Goal: Task Accomplishment & Management: Use online tool/utility

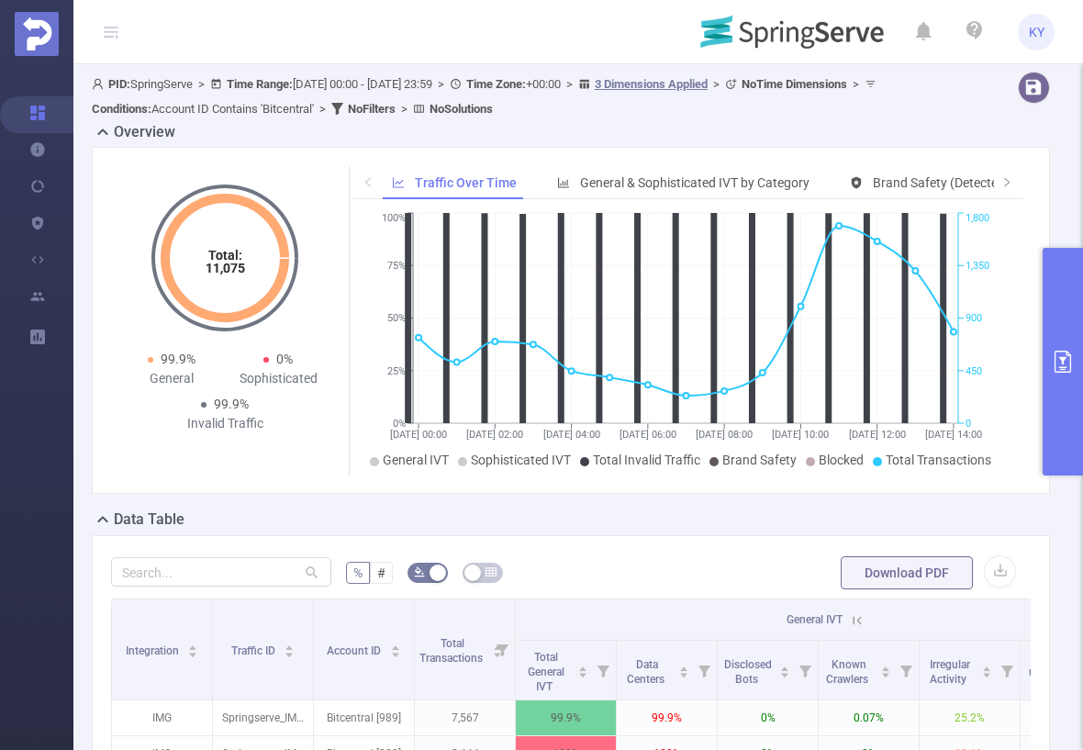
click at [1067, 268] on button "primary" at bounding box center [1063, 362] width 40 height 228
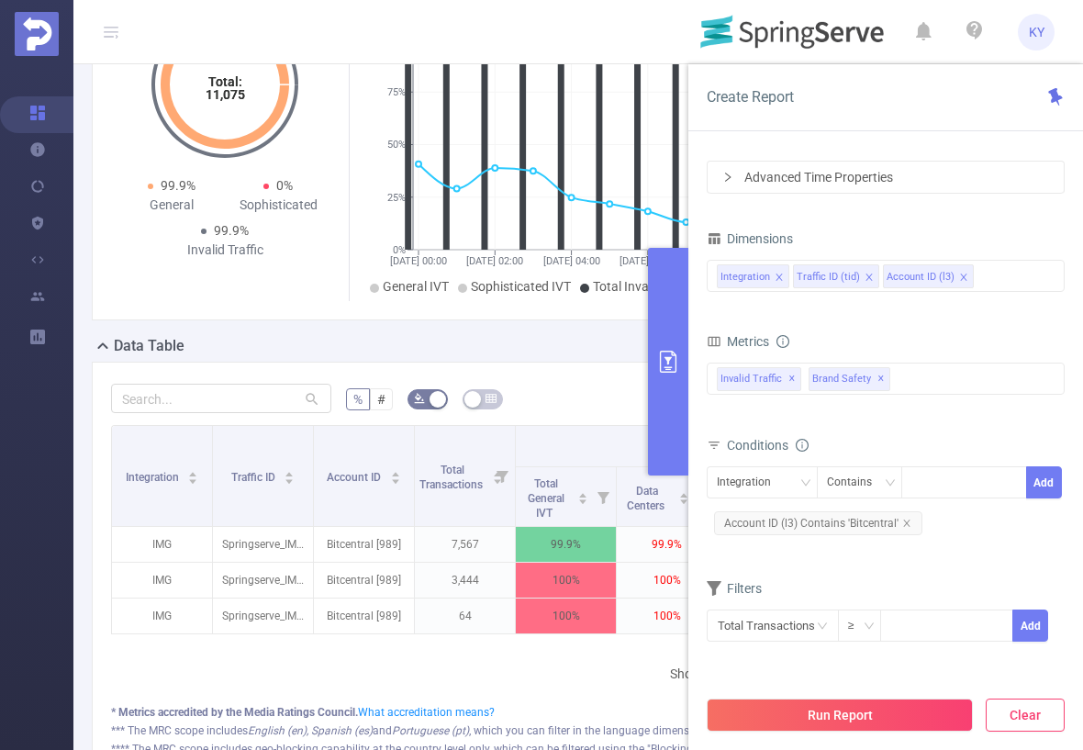
click at [1034, 710] on button "Clear" at bounding box center [1025, 714] width 79 height 33
type input "[DATE] 15:00"
type input "[DATE] 15:59"
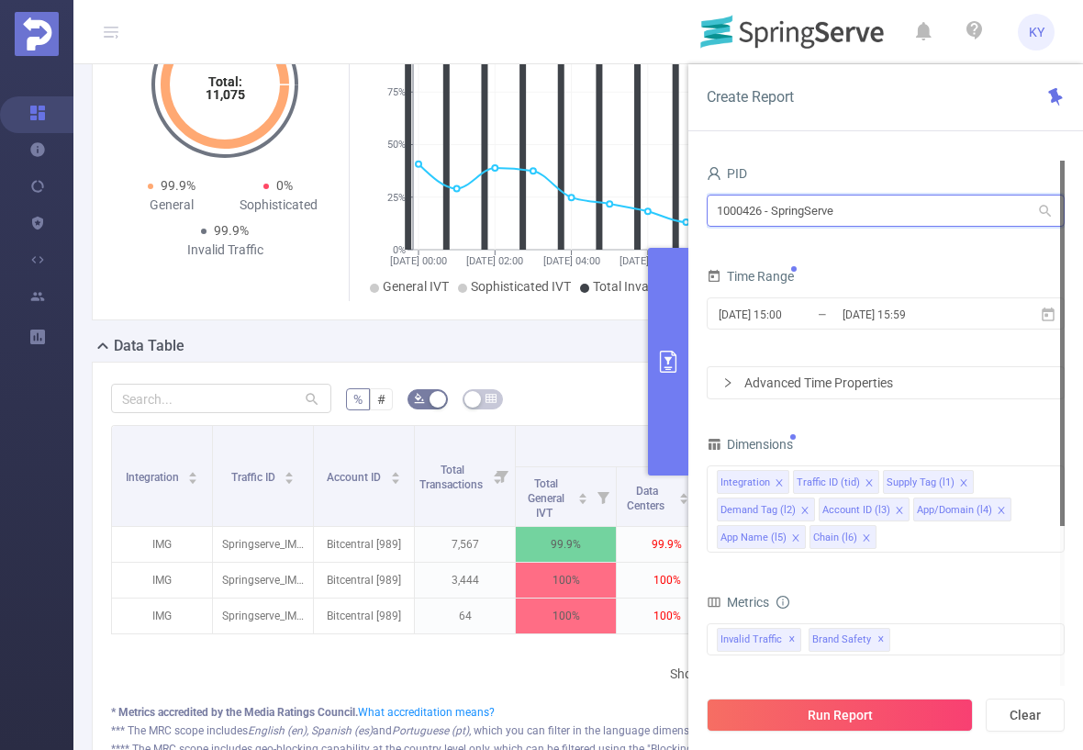
click at [871, 206] on input "1000426 - SpringServe" at bounding box center [886, 211] width 358 height 32
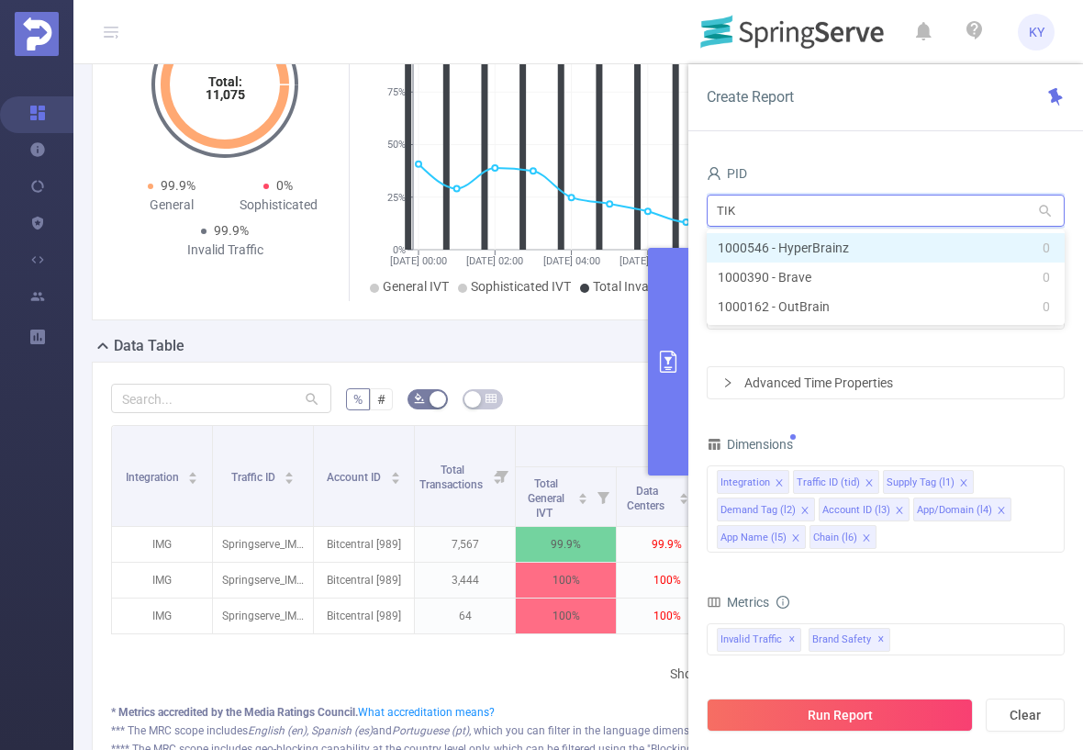
type input "TIKT"
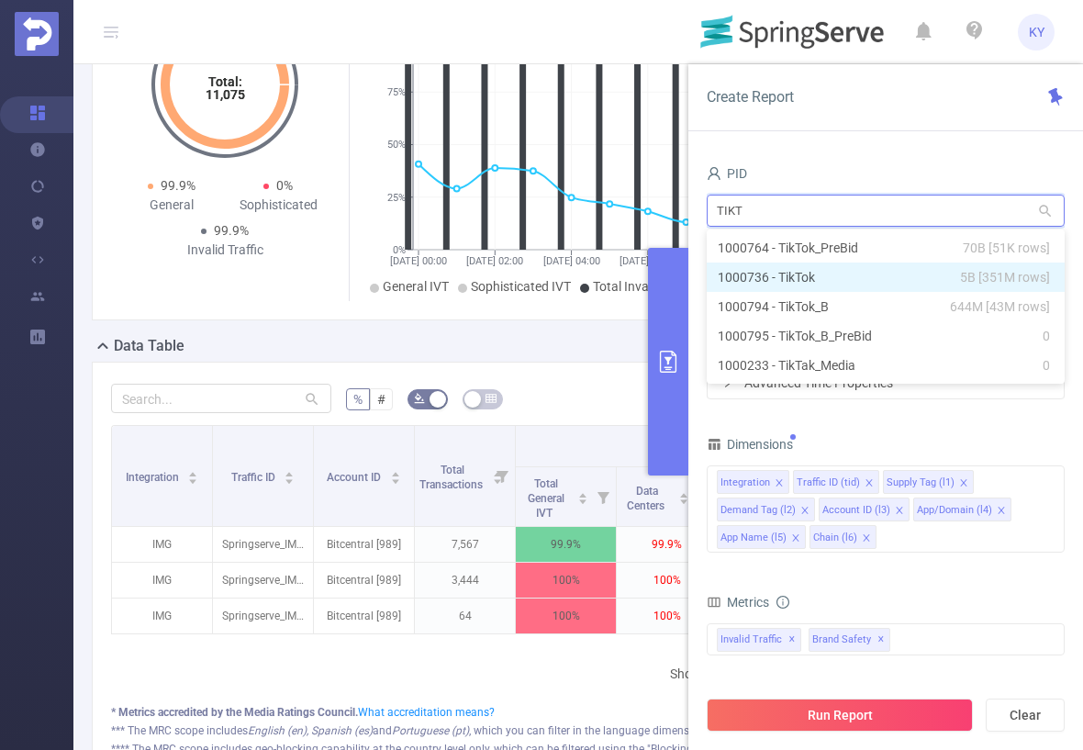
click at [912, 271] on li "1000736 - TikTok 5B [351M rows]" at bounding box center [886, 277] width 358 height 29
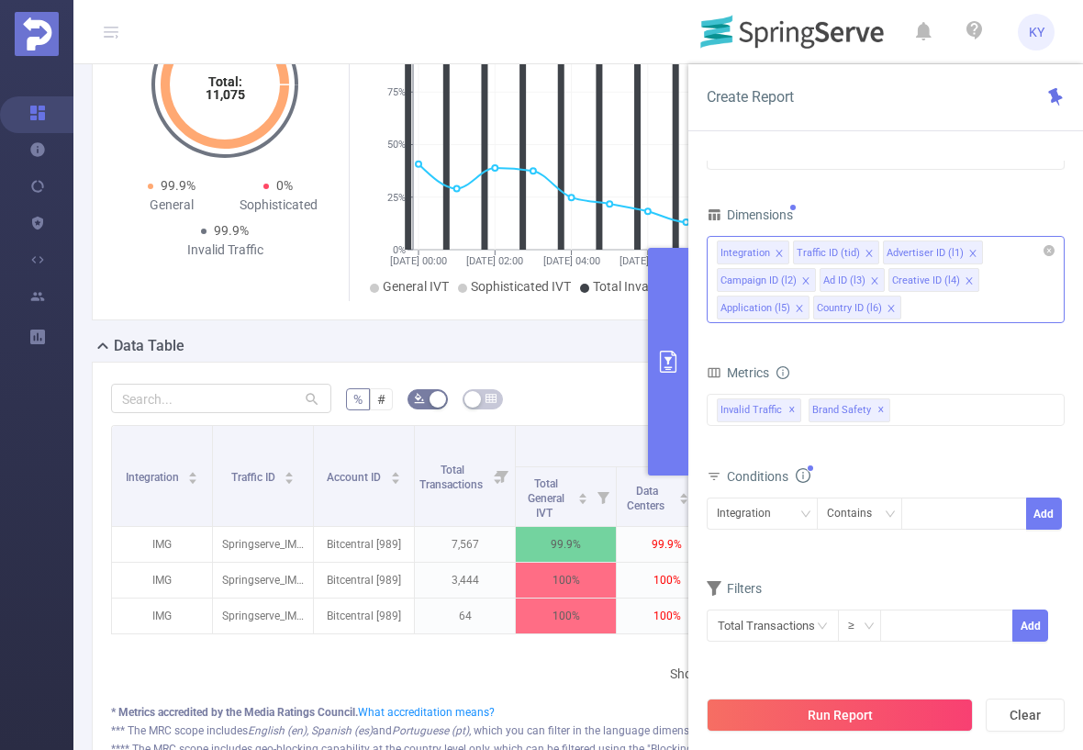
click at [888, 311] on icon "icon: close" at bounding box center [891, 309] width 9 height 11
click at [903, 338] on form "Dimensions Integration Traffic ID (tid) Advertiser ID (l1) Campaign ID (l2) Ad …" at bounding box center [886, 434] width 358 height 464
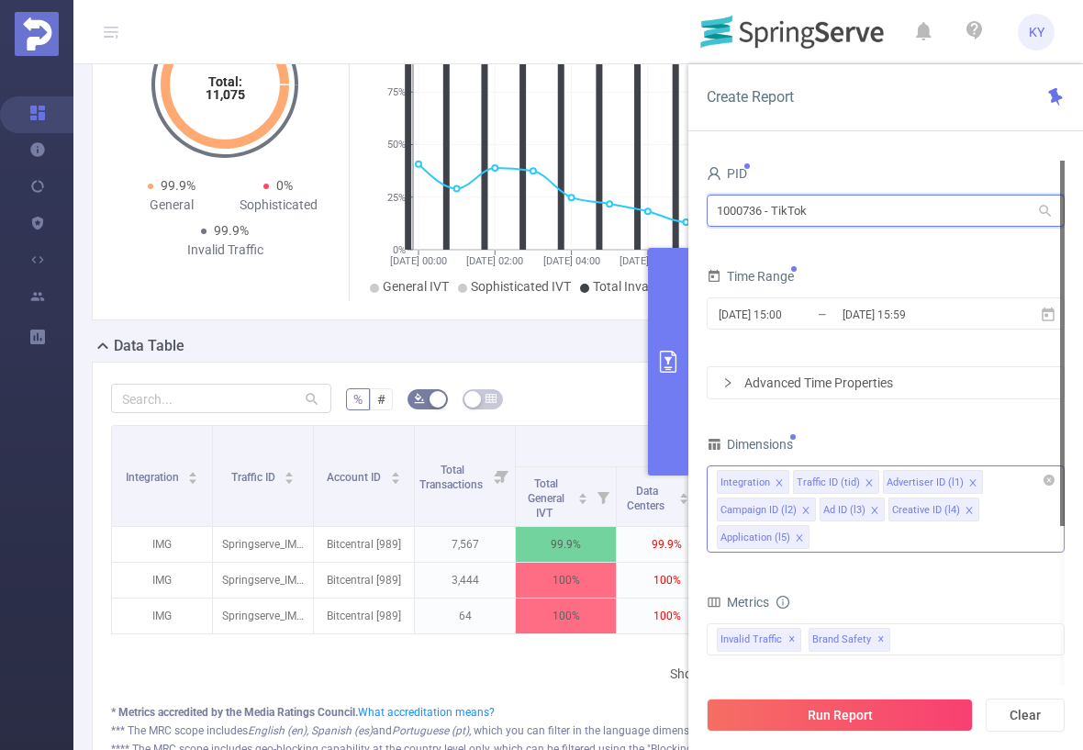
click at [897, 218] on input "1000736 - TikTok" at bounding box center [886, 211] width 358 height 32
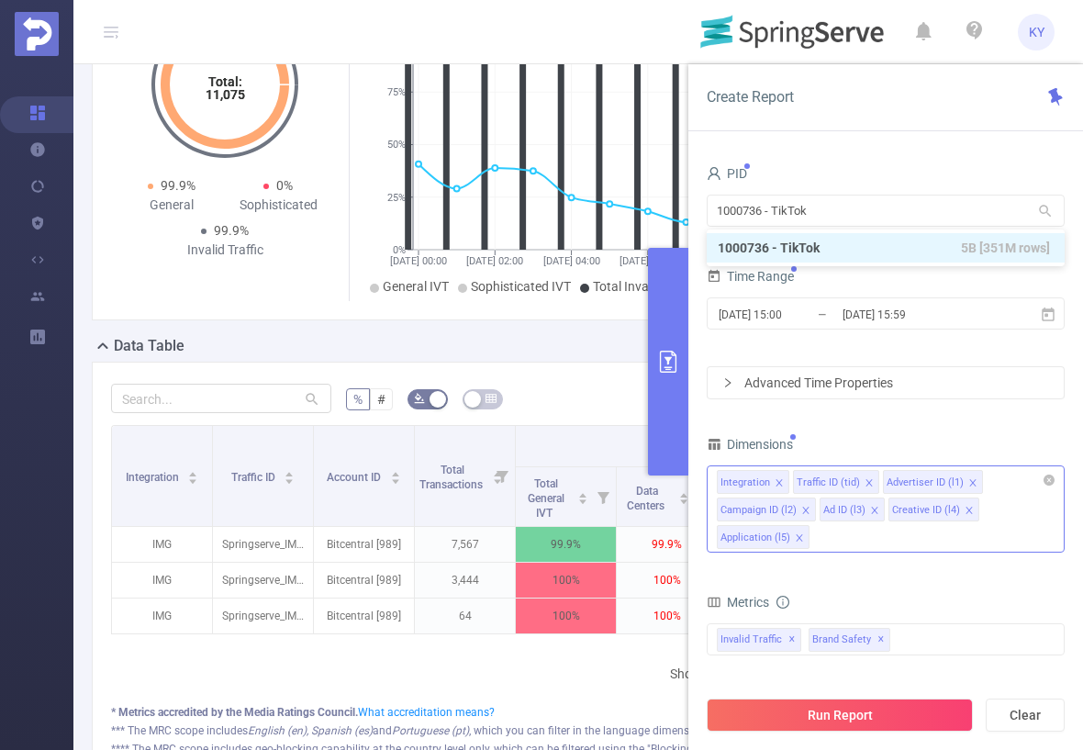
click at [853, 162] on div "PID" at bounding box center [886, 176] width 358 height 30
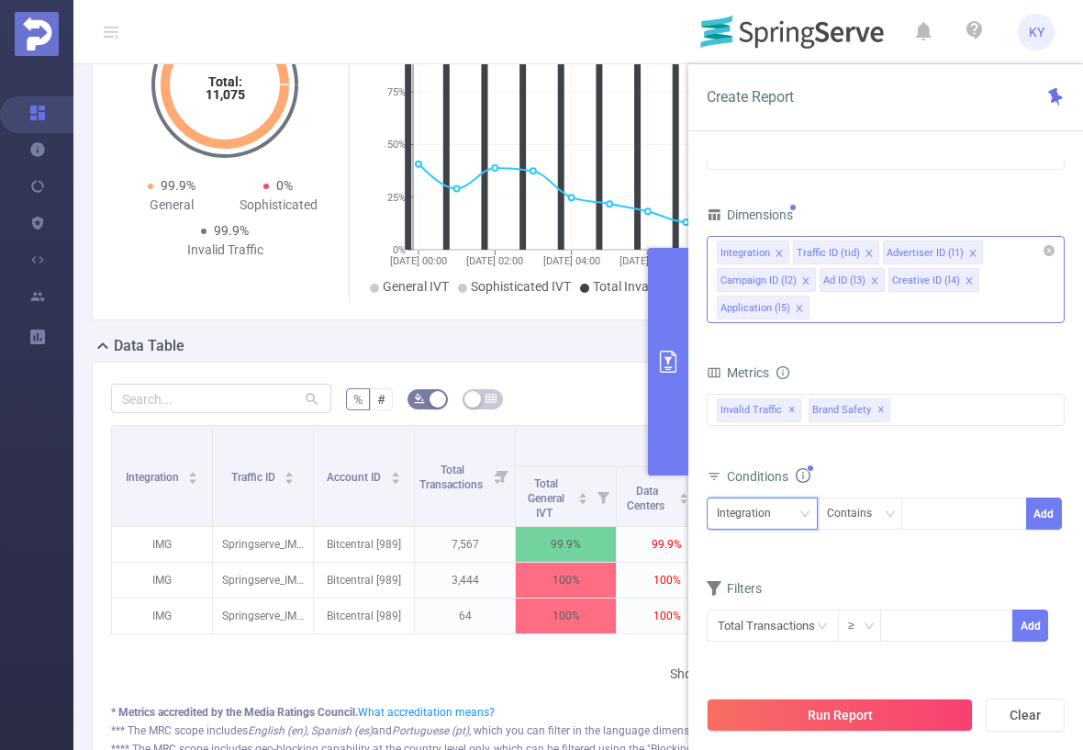
click at [765, 519] on div "Integration" at bounding box center [750, 513] width 67 height 30
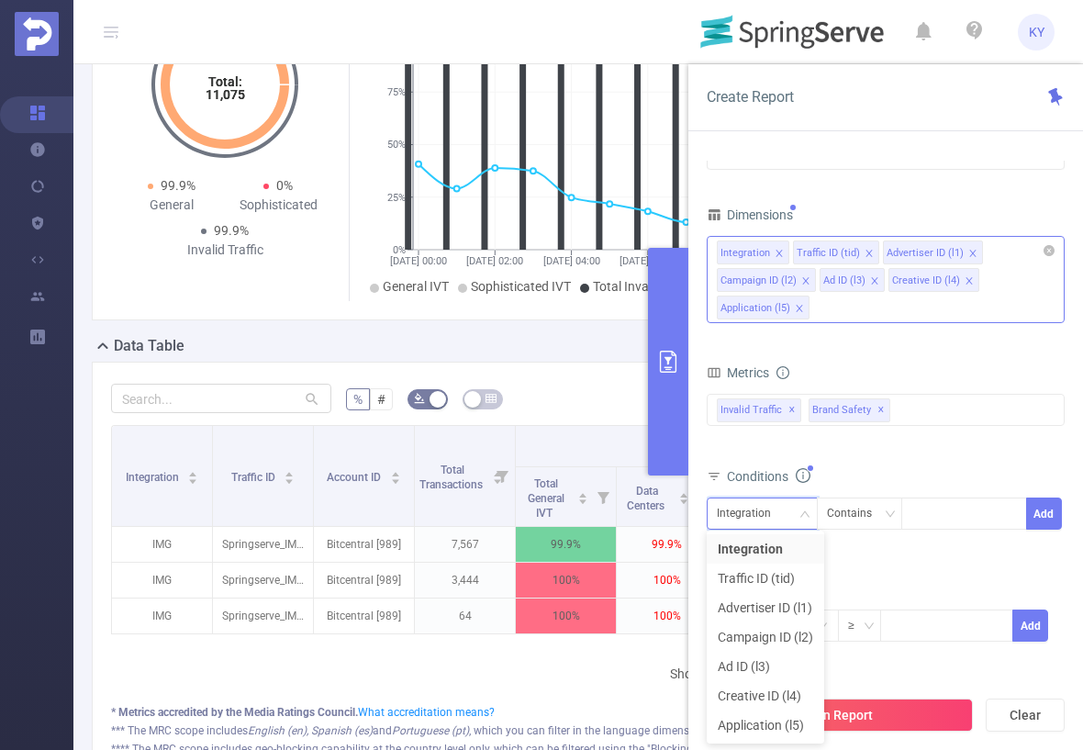
click at [950, 357] on form "Dimensions Integration Traffic ID (tid) Advertiser ID (l1) Campaign ID (l2) Ad …" at bounding box center [886, 434] width 358 height 464
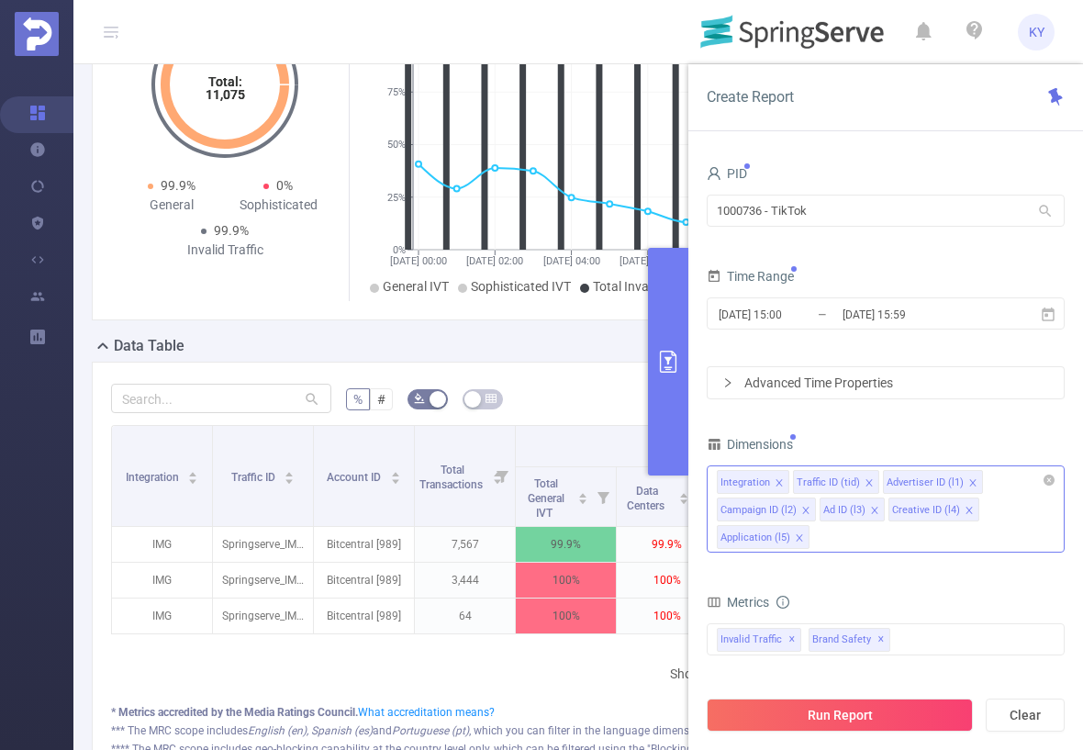
click at [830, 192] on div "1000736 - TikTok 1000736 - TikTok" at bounding box center [886, 212] width 358 height 43
click at [822, 222] on input "1000736 - TikTok" at bounding box center [886, 211] width 358 height 32
click at [876, 178] on div "PID" at bounding box center [886, 176] width 358 height 30
click at [870, 205] on input "1000736 - TikTok" at bounding box center [886, 211] width 358 height 32
click at [946, 573] on form "Dimensions Integration Traffic ID (tid) Advertiser ID (l1) Campaign ID (l2) Ad …" at bounding box center [886, 663] width 358 height 464
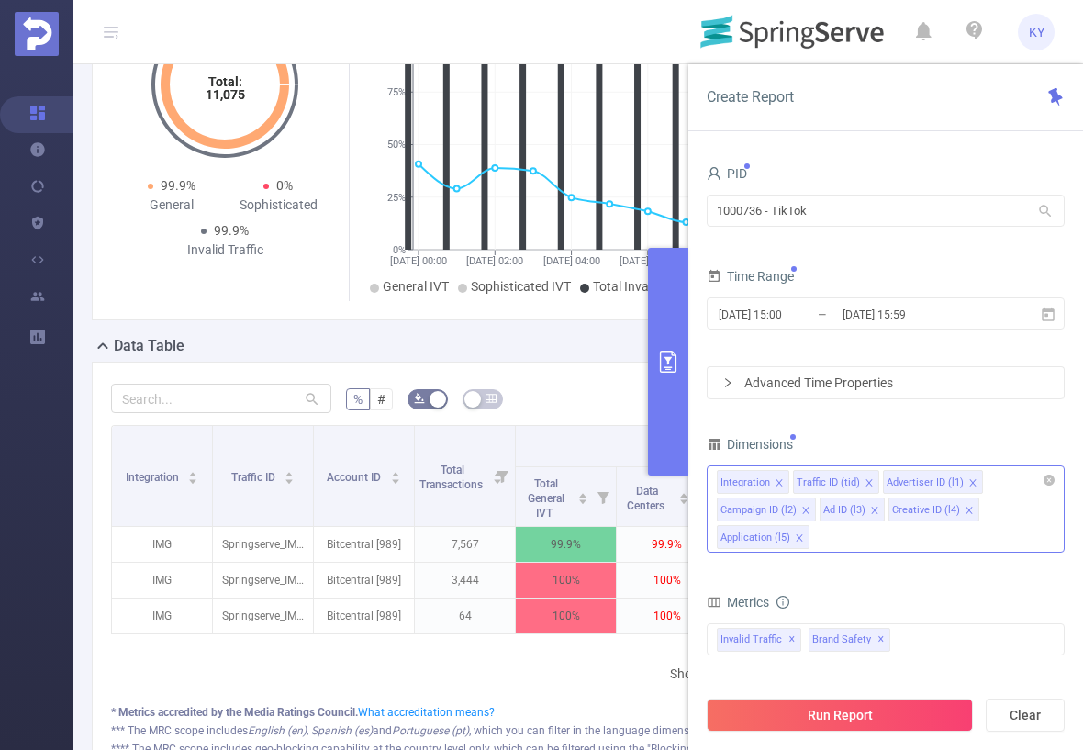
click at [881, 535] on div "Integration Traffic ID (tid) Advertiser ID (l1) Campaign ID (l2) Ad ID (l3) Cre…" at bounding box center [886, 508] width 358 height 87
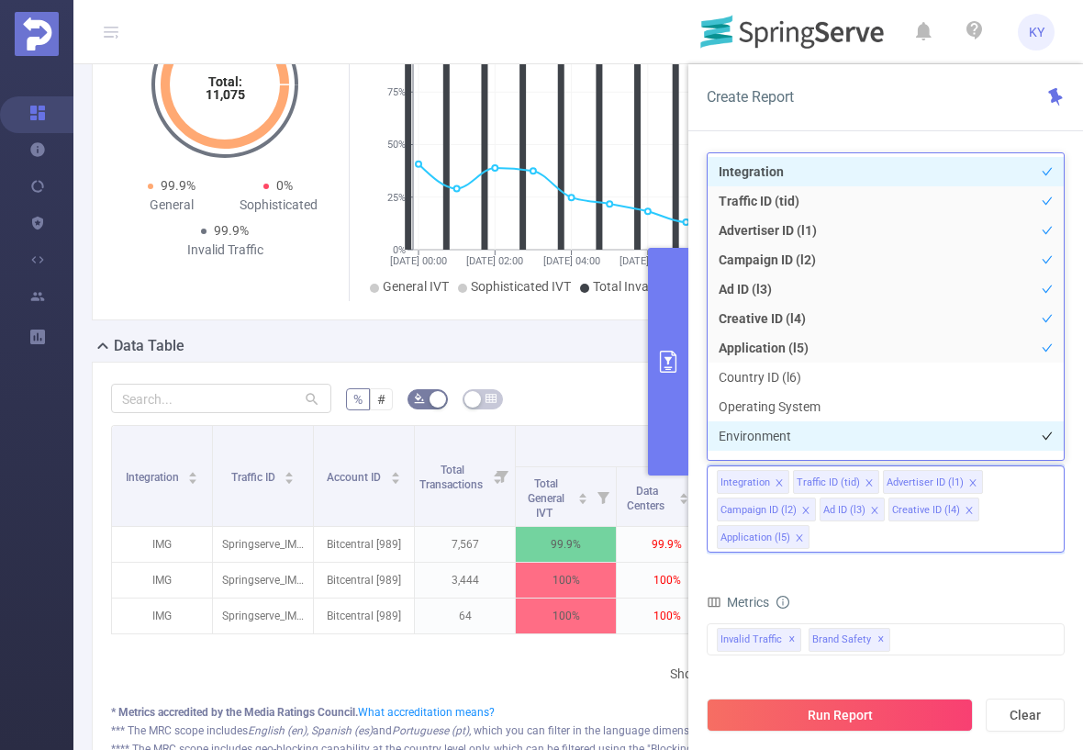
scroll to position [19, 0]
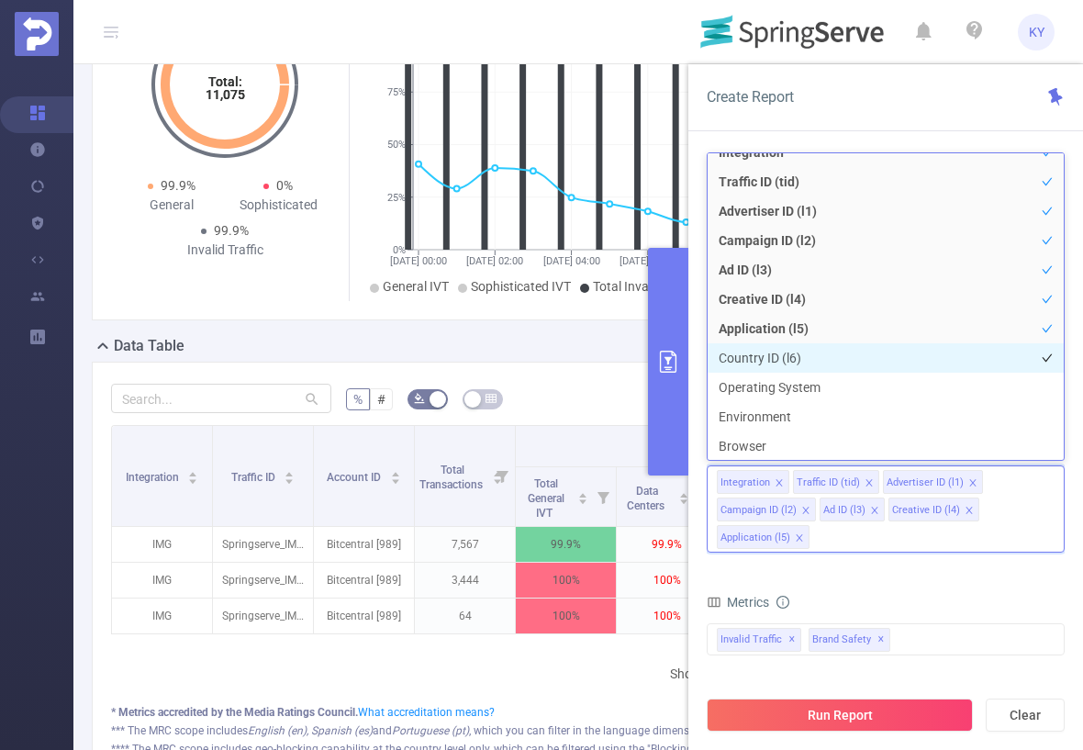
click at [795, 361] on li "Country ID (l6)" at bounding box center [886, 357] width 356 height 29
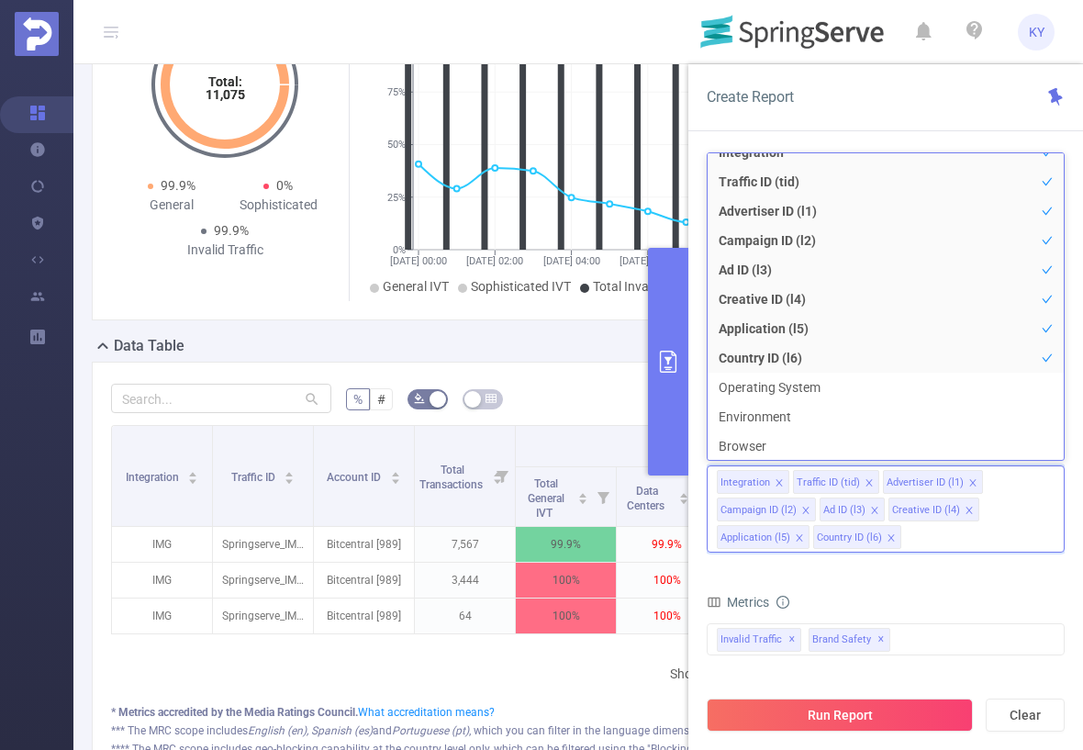
click at [919, 589] on div "Metrics" at bounding box center [886, 604] width 358 height 30
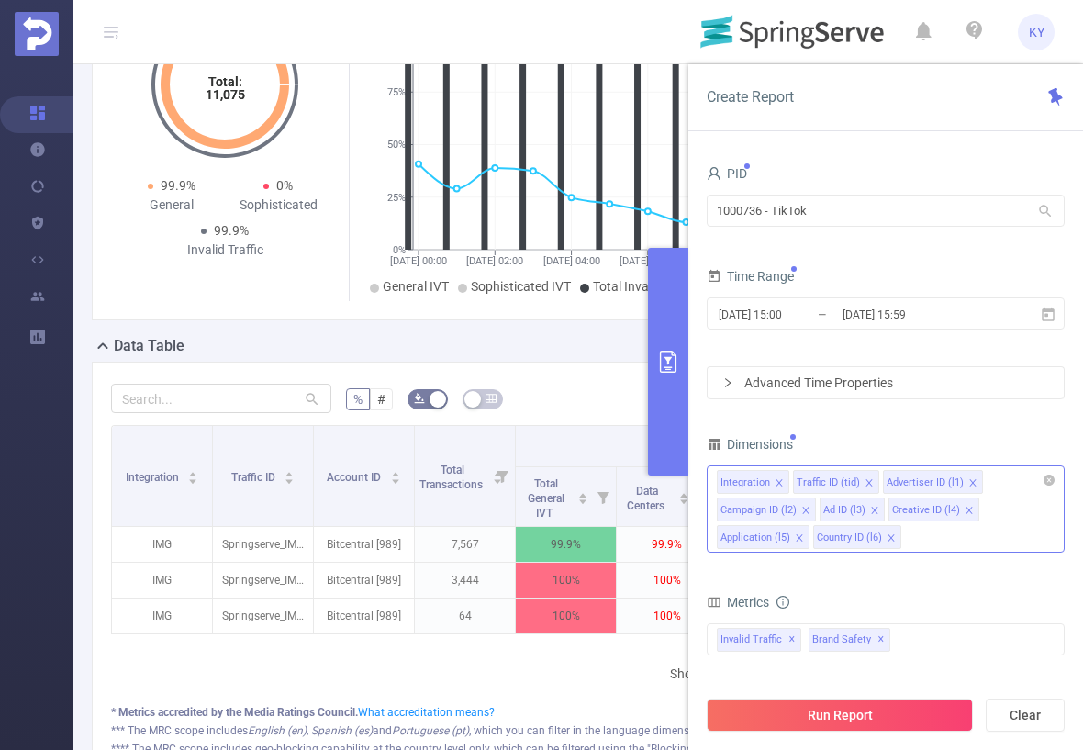
click at [952, 533] on div "Integration Traffic ID (tid) Advertiser ID (l1) Campaign ID (l2) Ad ID (l3) Cre…" at bounding box center [886, 508] width 358 height 87
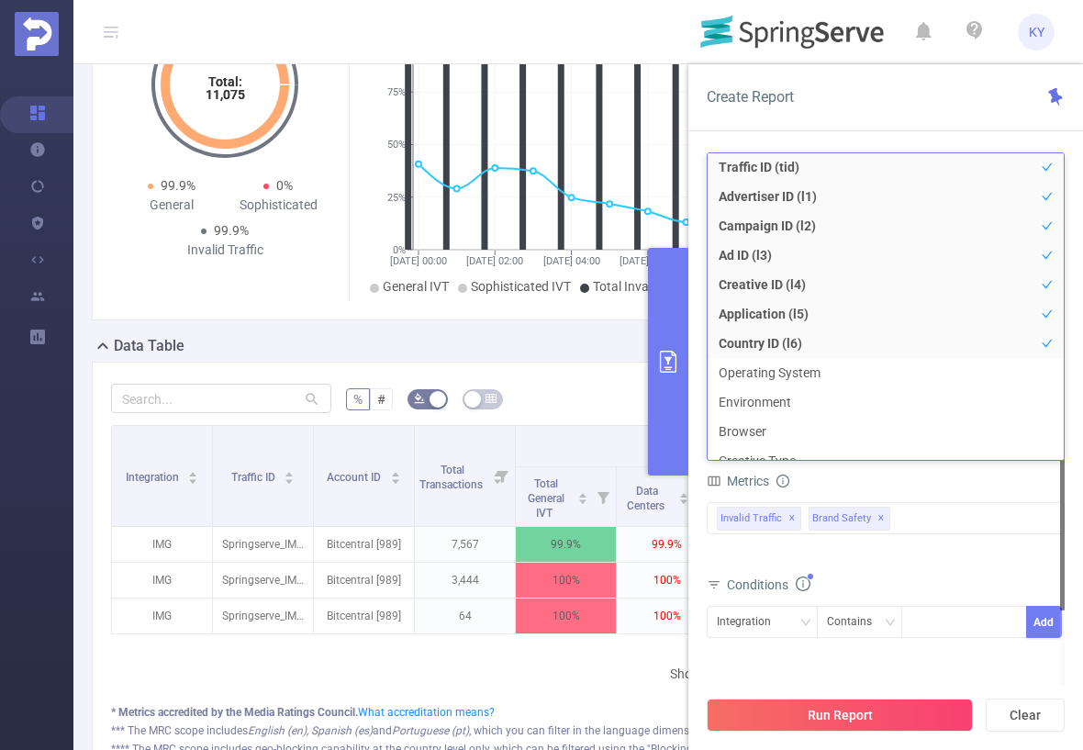
scroll to position [50, 0]
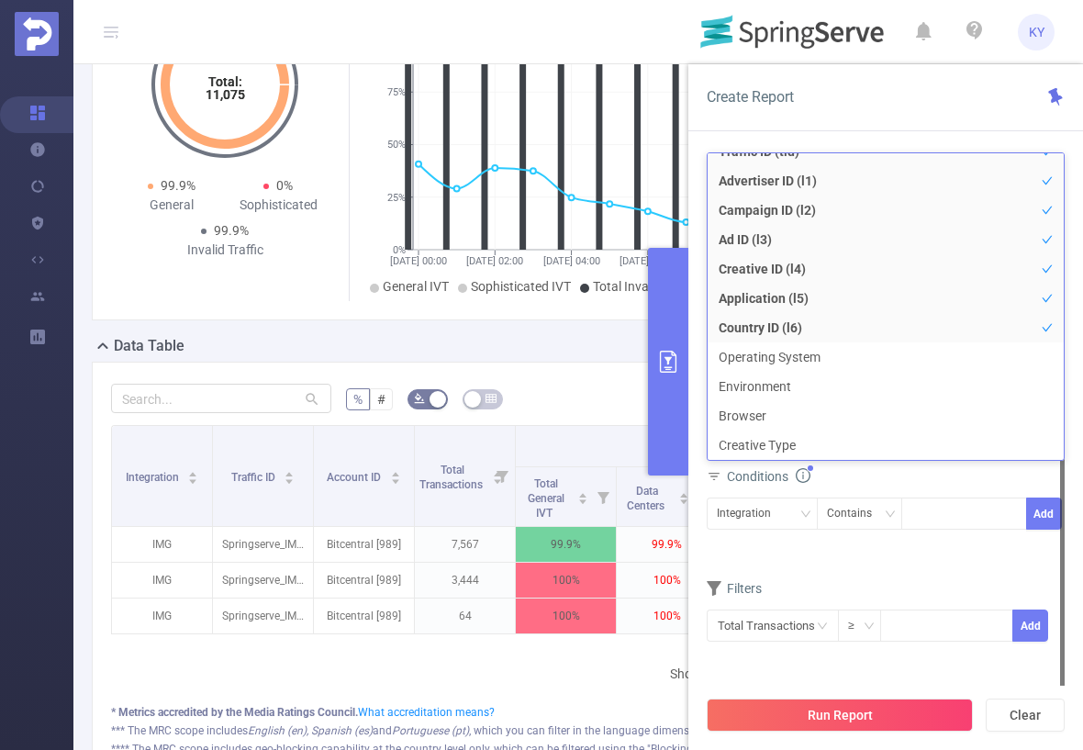
click at [905, 557] on form "Dimensions Integration Traffic ID (tid) Advertiser ID (l1) Campaign ID (l2) Ad …" at bounding box center [886, 434] width 358 height 464
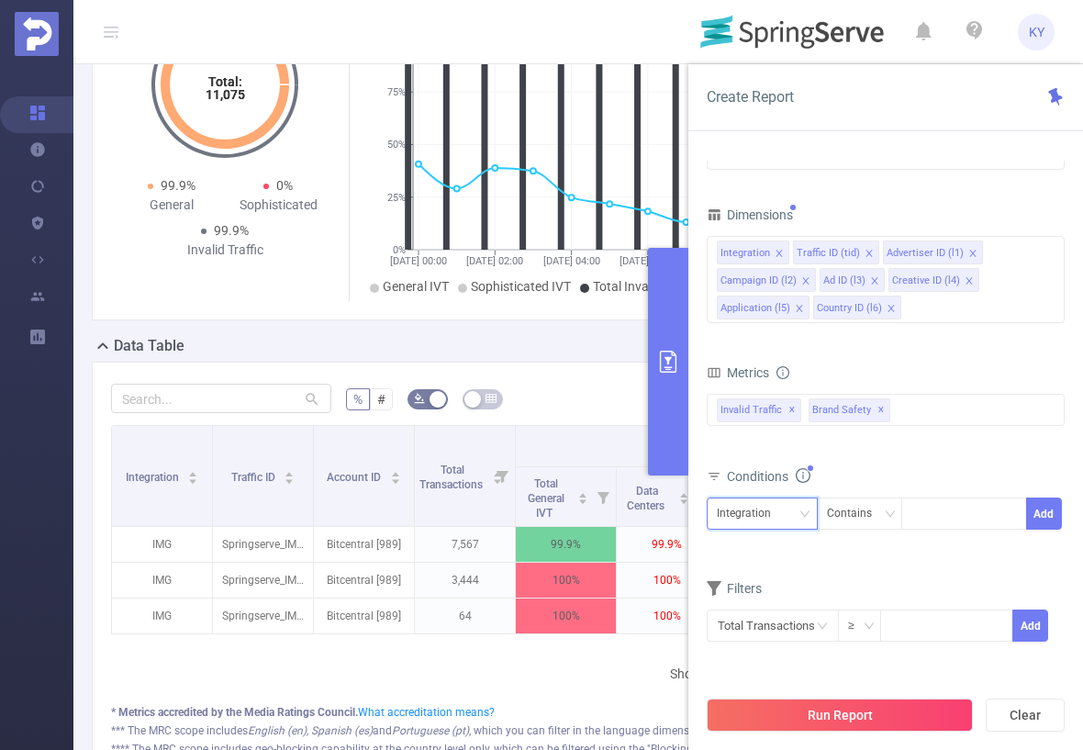
click at [750, 515] on div "Integration" at bounding box center [750, 513] width 67 height 30
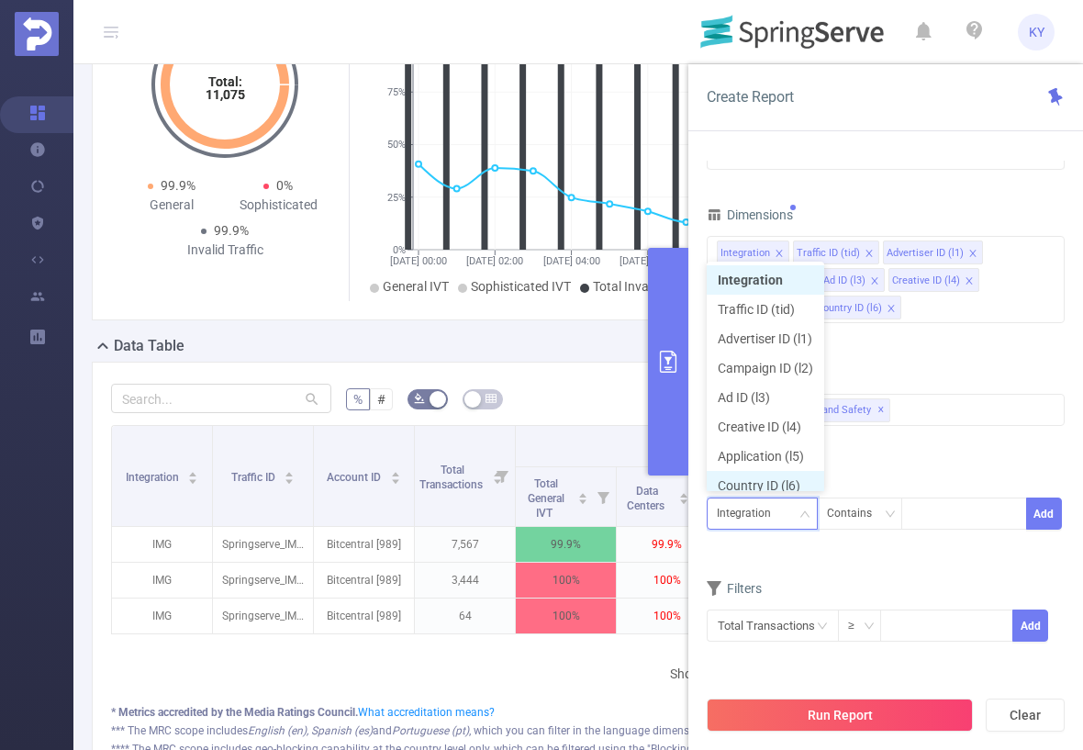
scroll to position [9, 0]
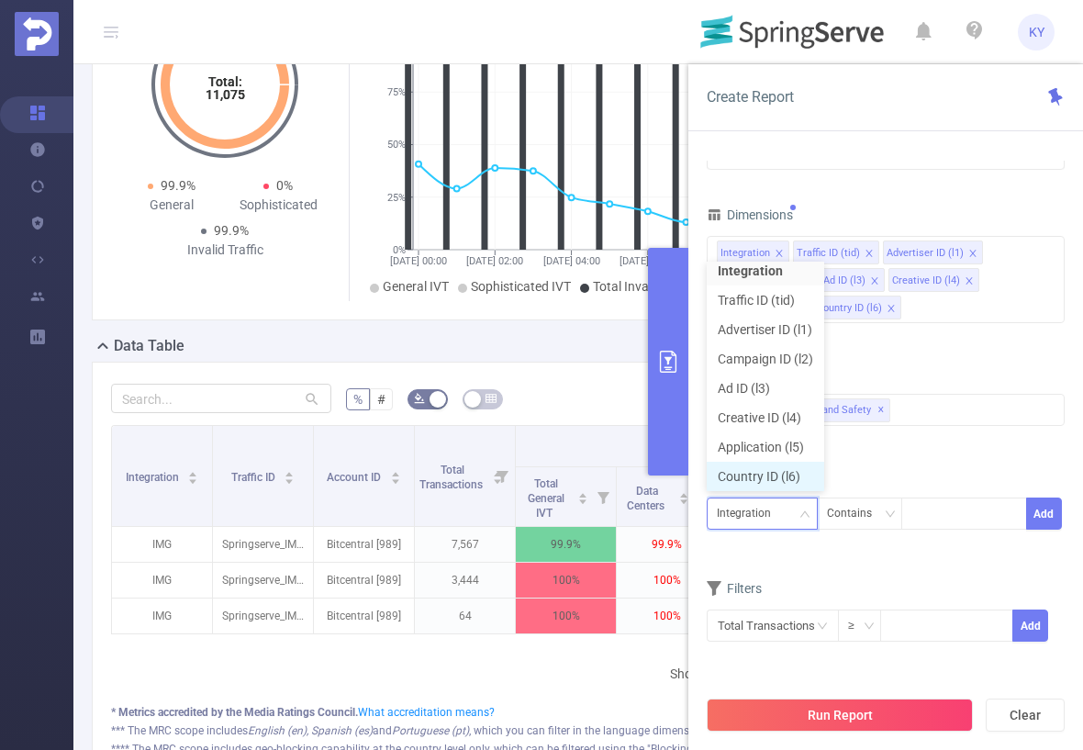
click at [772, 466] on li "Country ID (l6)" at bounding box center [765, 476] width 117 height 29
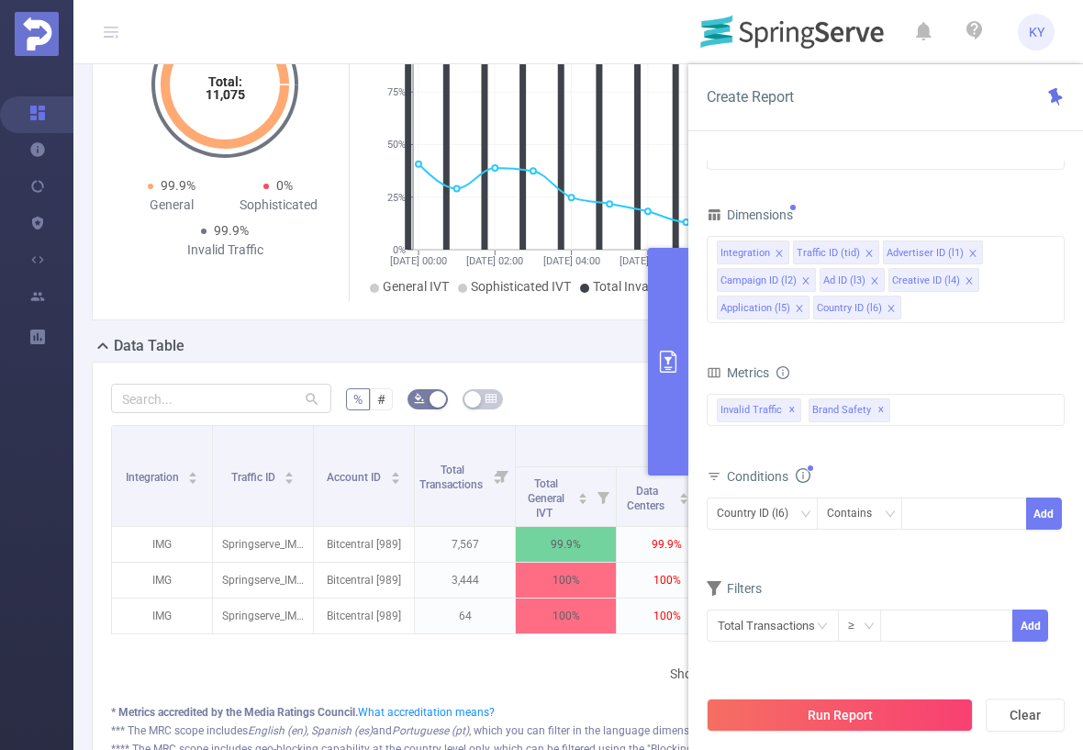
click at [946, 494] on div "Country ID (l6) Contains Add" at bounding box center [886, 520] width 358 height 52
click at [944, 508] on div at bounding box center [964, 513] width 106 height 30
type input "BR"
drag, startPoint x: 937, startPoint y: 531, endPoint x: 963, endPoint y: 547, distance: 30.1
click at [943, 552] on li "BR" at bounding box center [964, 547] width 126 height 29
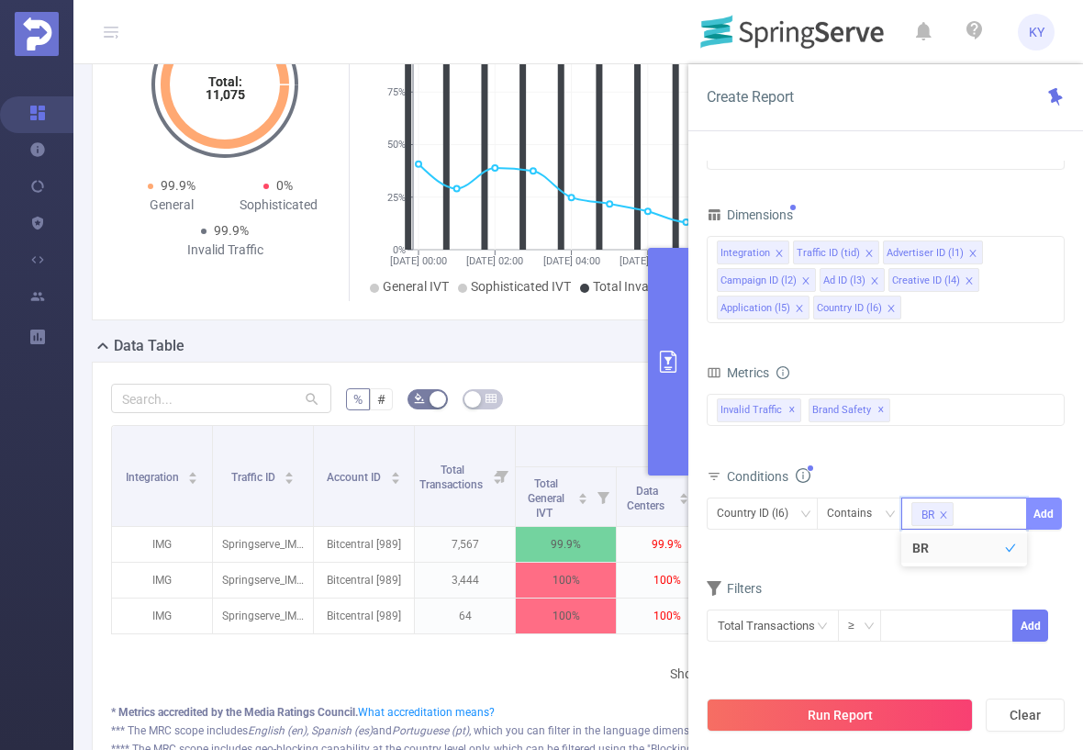
click at [1045, 515] on button "Add" at bounding box center [1044, 513] width 36 height 32
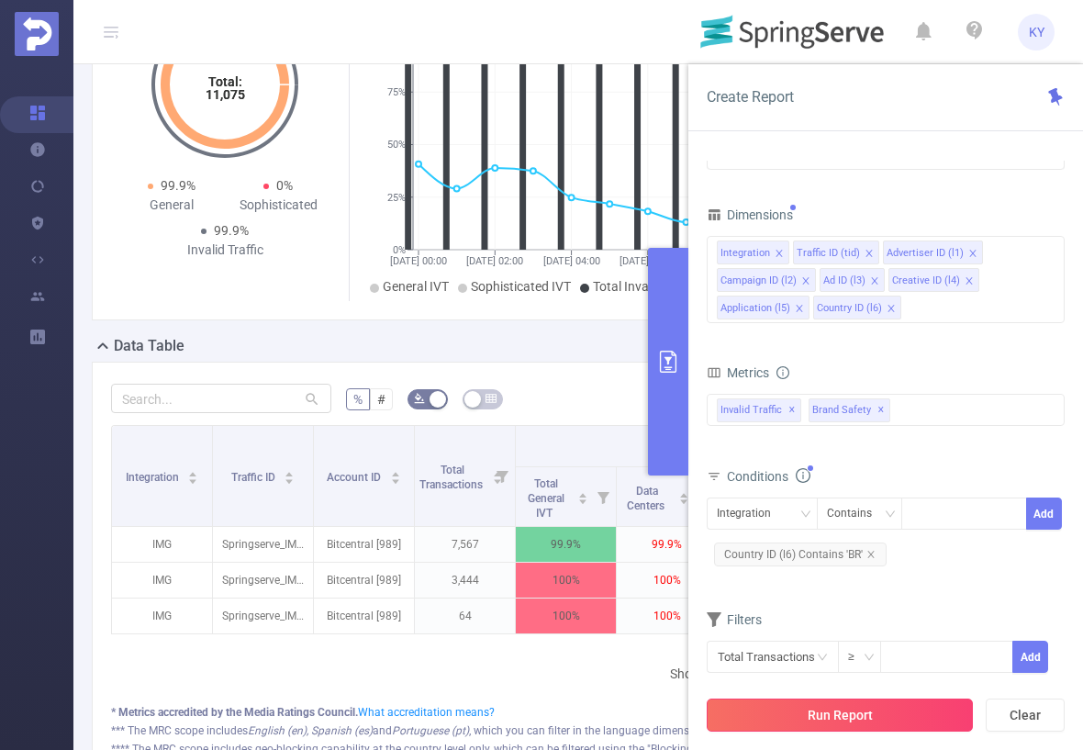
click at [946, 709] on button "Run Report" at bounding box center [840, 714] width 266 height 33
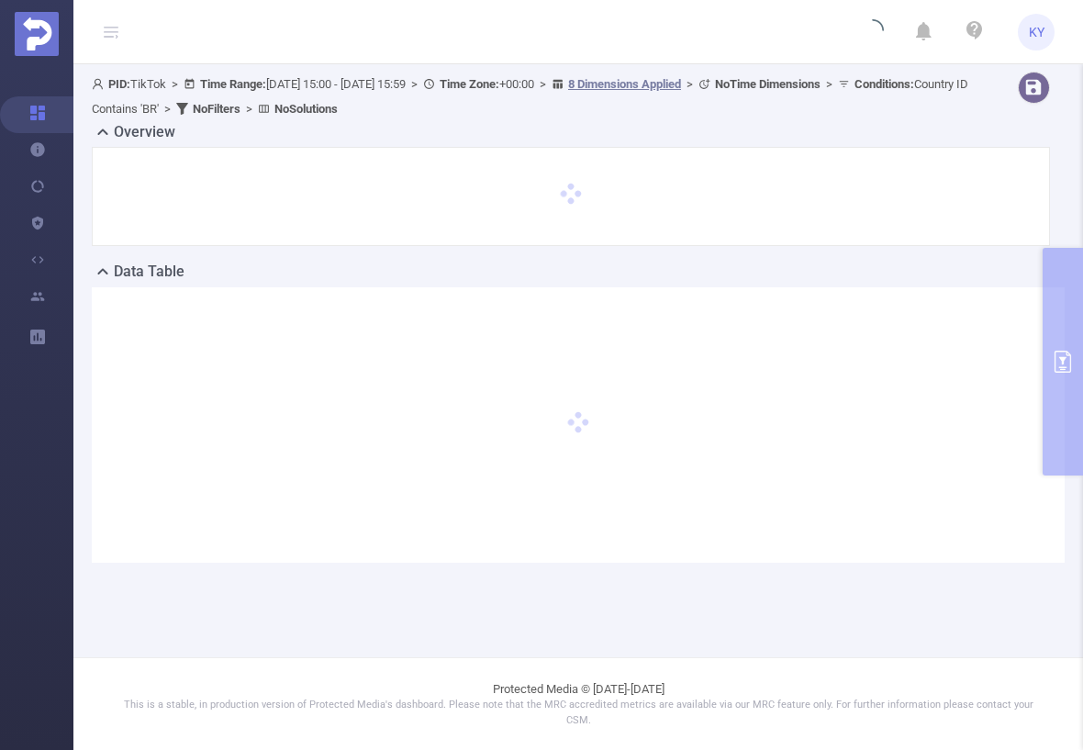
scroll to position [0, 0]
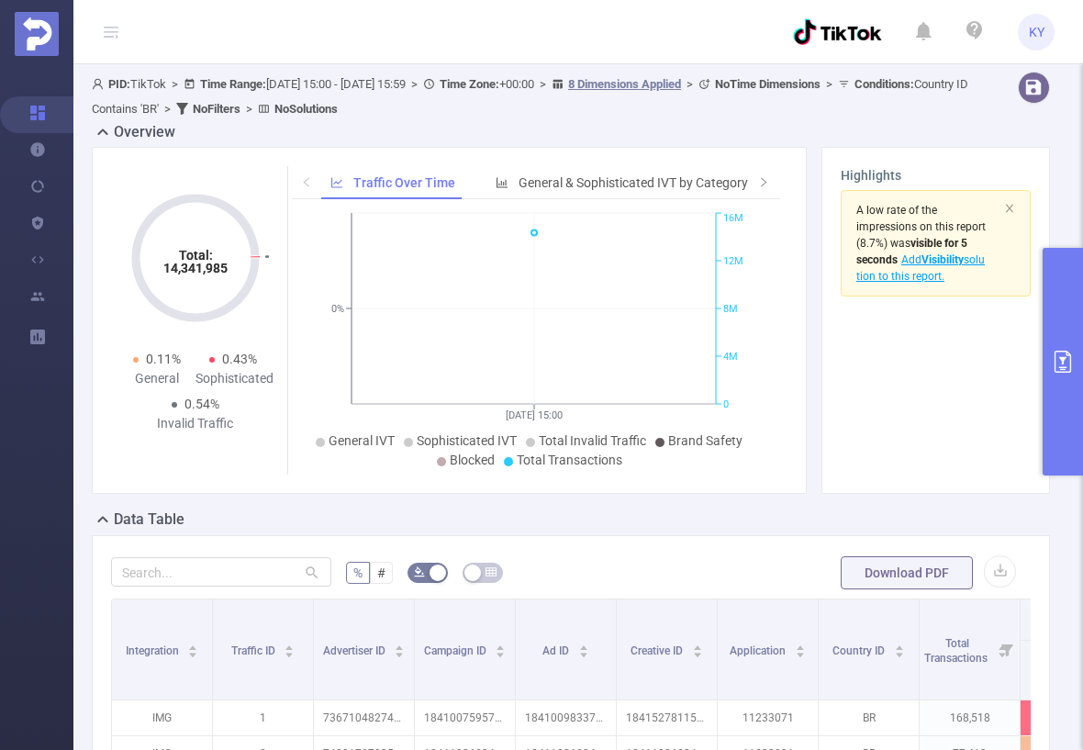
click at [1062, 344] on button "primary" at bounding box center [1063, 362] width 40 height 228
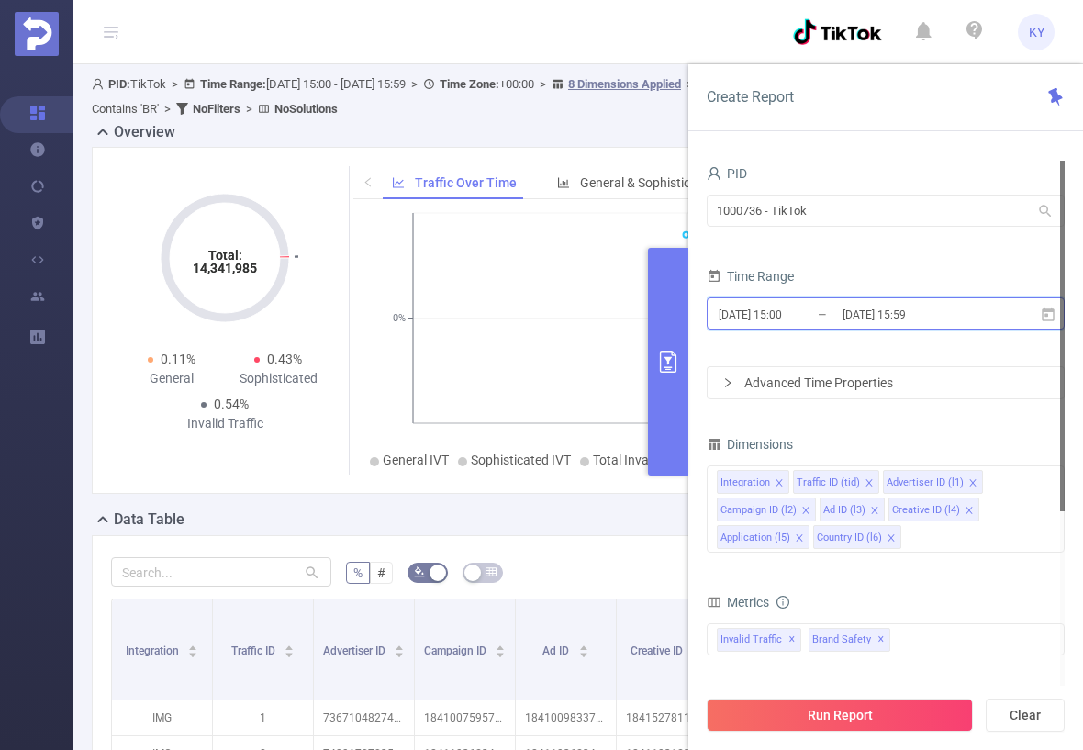
click at [914, 329] on span "[DATE] 15:00 _ [DATE] 15:59" at bounding box center [886, 313] width 358 height 32
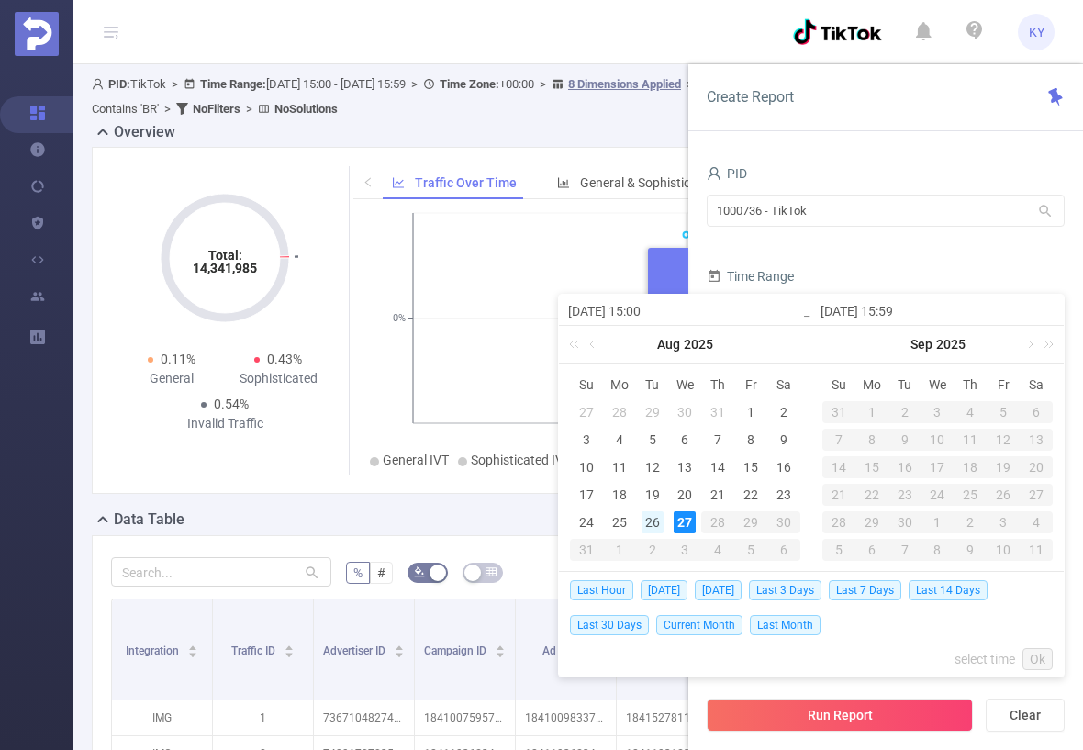
click at [653, 516] on div "26" at bounding box center [653, 522] width 22 height 22
click at [654, 516] on div "26" at bounding box center [653, 522] width 22 height 22
type input "[DATE] 15:00"
type input "[DATE] 15:59"
type input "[DATE] 15:00"
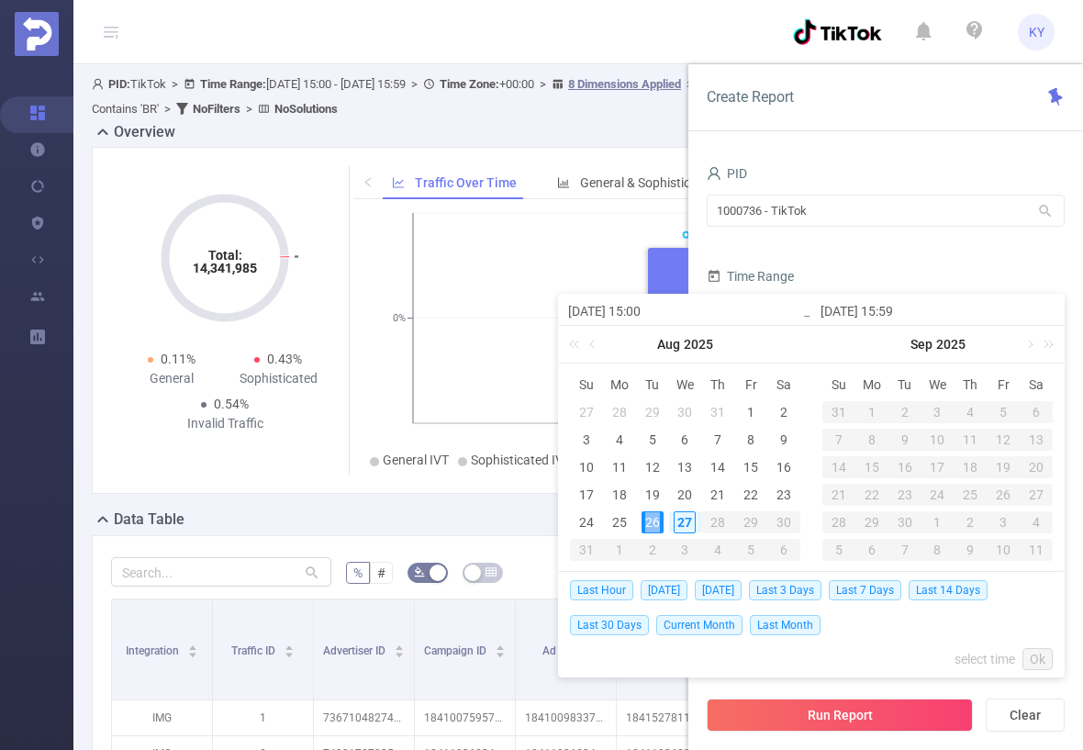
type input "[DATE] 15:59"
click at [1038, 652] on link "Ok" at bounding box center [1037, 659] width 30 height 22
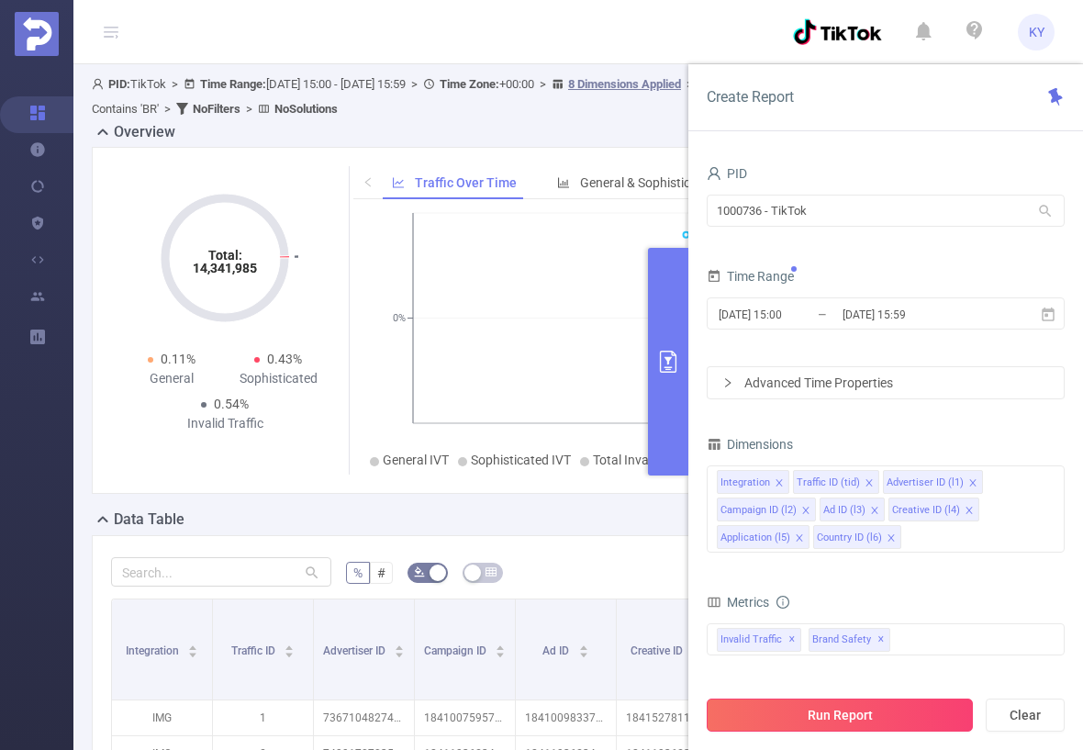
click at [940, 717] on button "Run Report" at bounding box center [840, 714] width 266 height 33
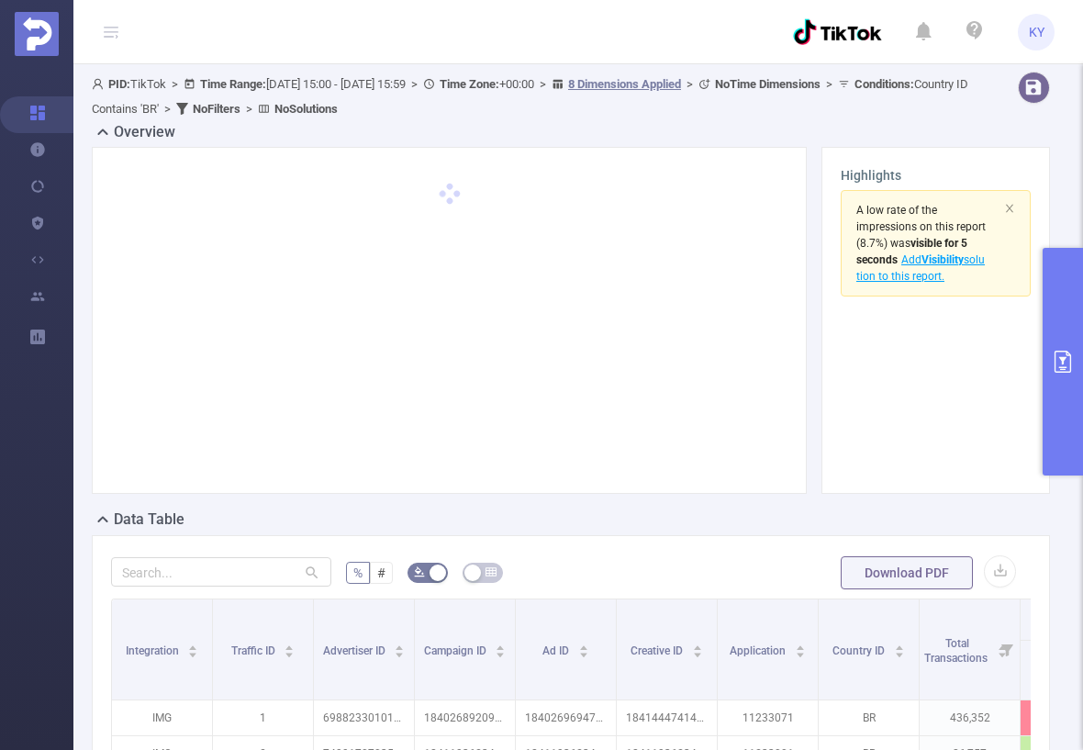
scroll to position [189, 0]
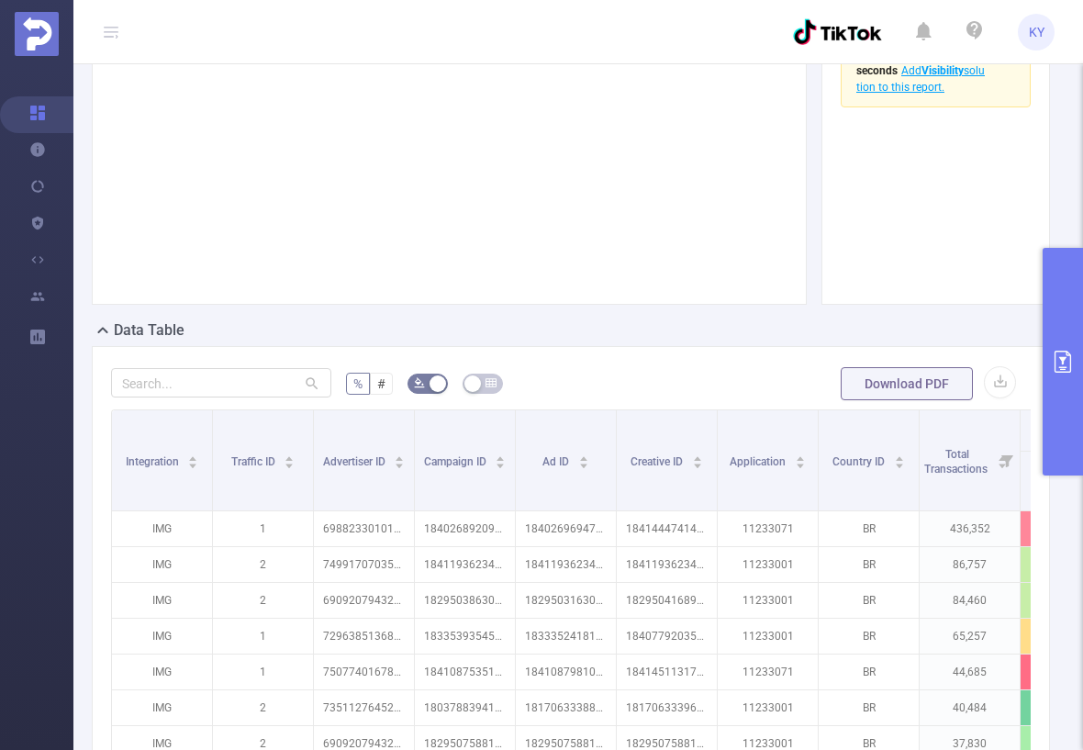
click at [1062, 378] on button "primary" at bounding box center [1063, 362] width 40 height 228
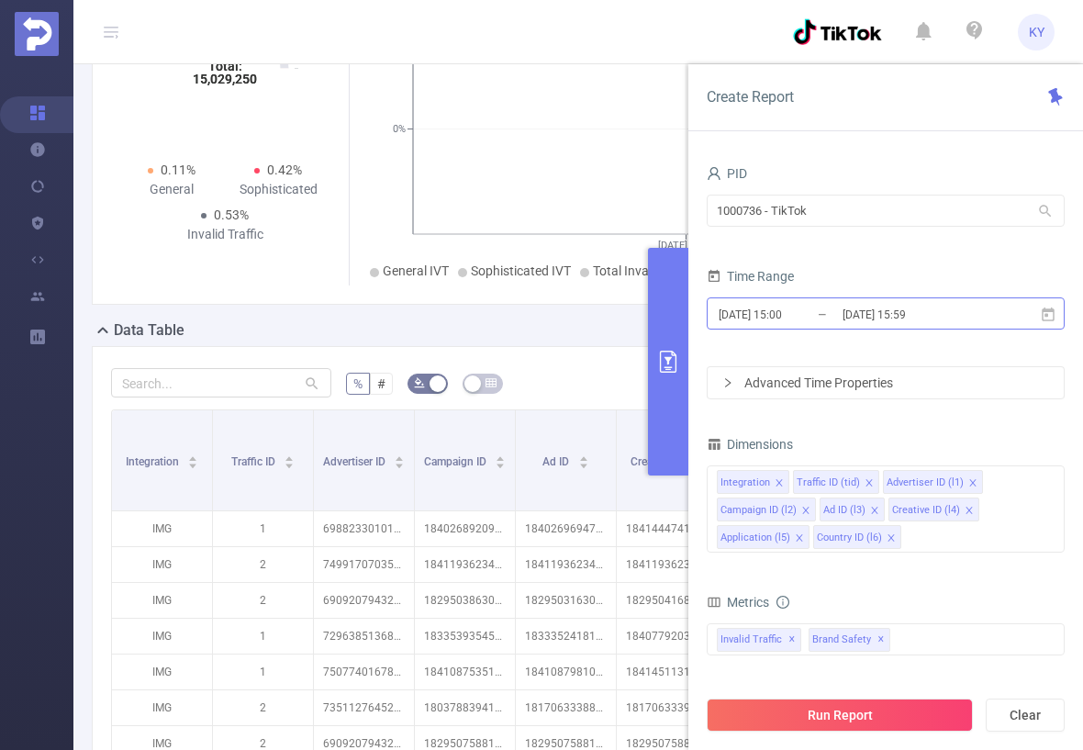
click at [783, 310] on input "[DATE] 15:00" at bounding box center [791, 314] width 149 height 25
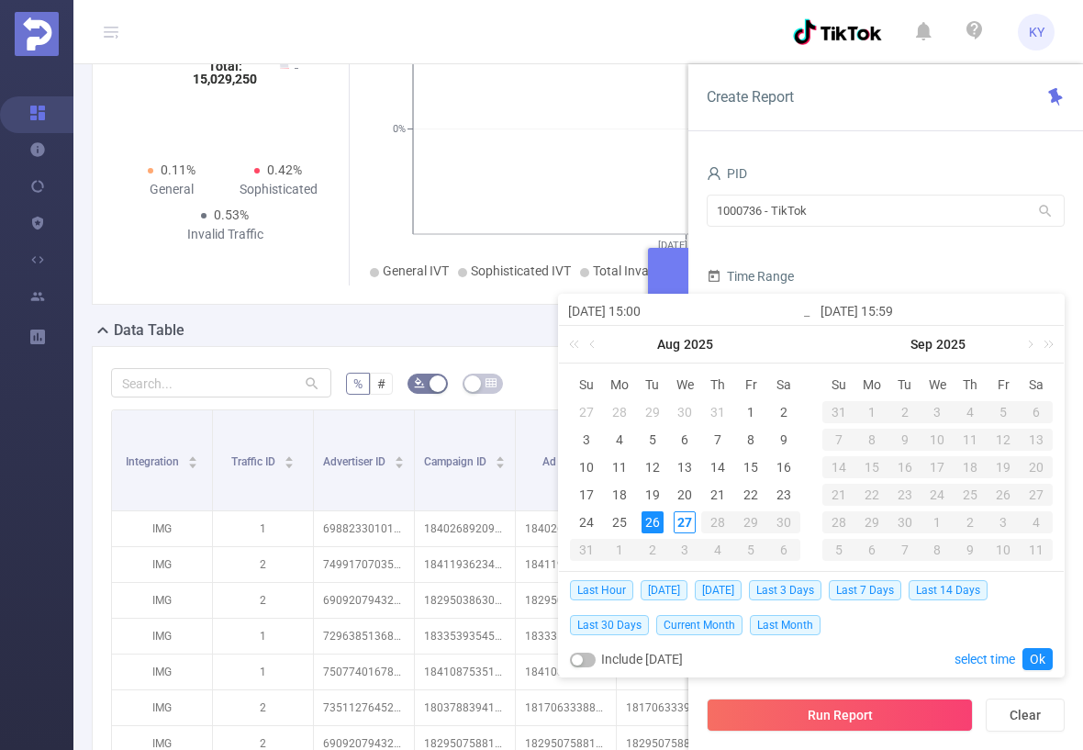
click at [783, 310] on input "[DATE] 15:00" at bounding box center [685, 311] width 234 height 22
click at [649, 309] on input "[DATE] 15:00" at bounding box center [685, 311] width 234 height 22
click at [643, 311] on input "[DATE] 15:00" at bounding box center [685, 311] width 234 height 22
type input "[DATE] 0:00"
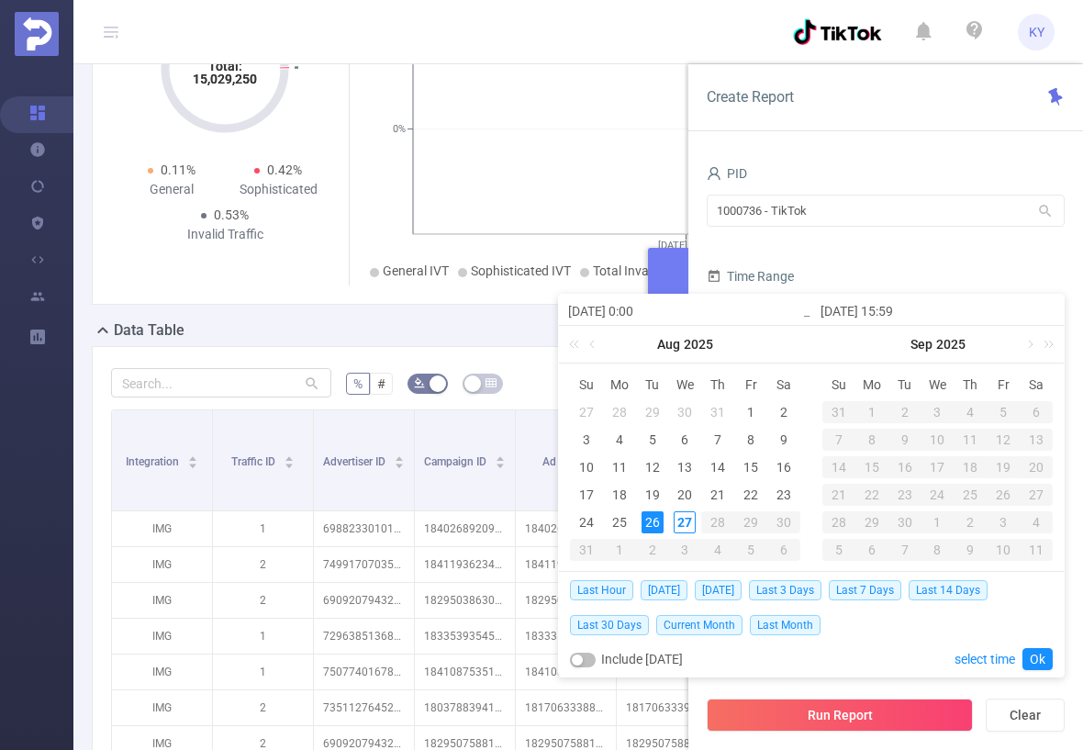
type input "[DATE] 00:00"
click at [894, 313] on input "[DATE] 15:59" at bounding box center [938, 311] width 234 height 22
type input "[DATE] 2:59"
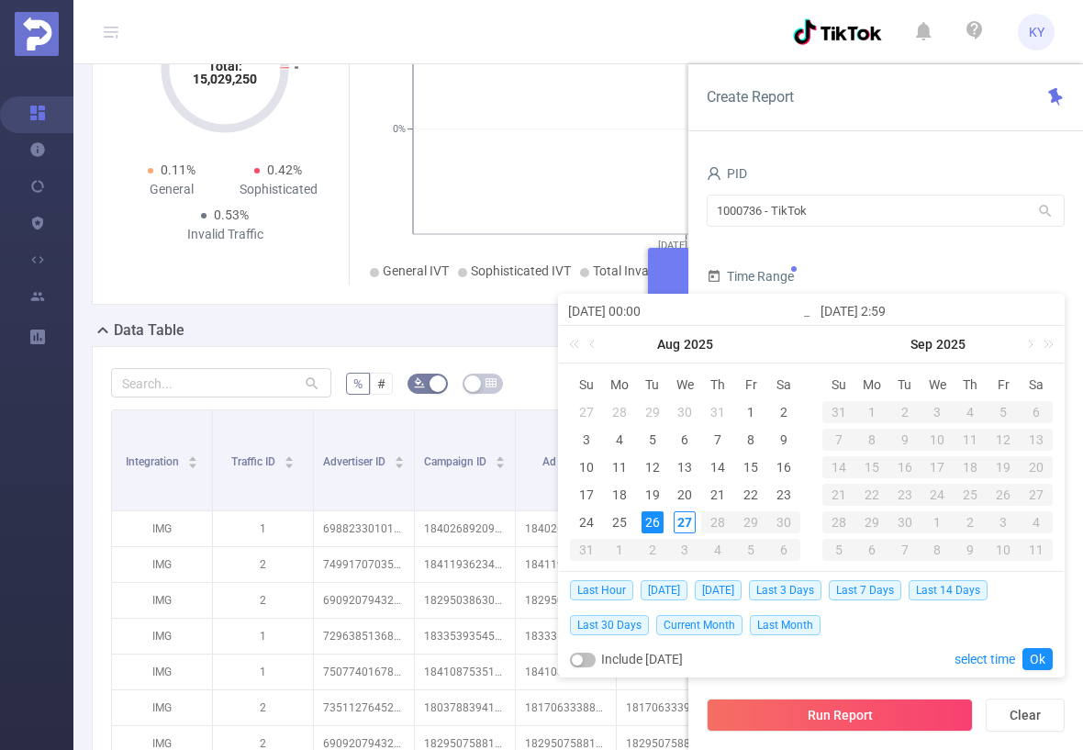
type input "[DATE] 23:59"
click at [957, 275] on div "Time Range" at bounding box center [886, 278] width 358 height 30
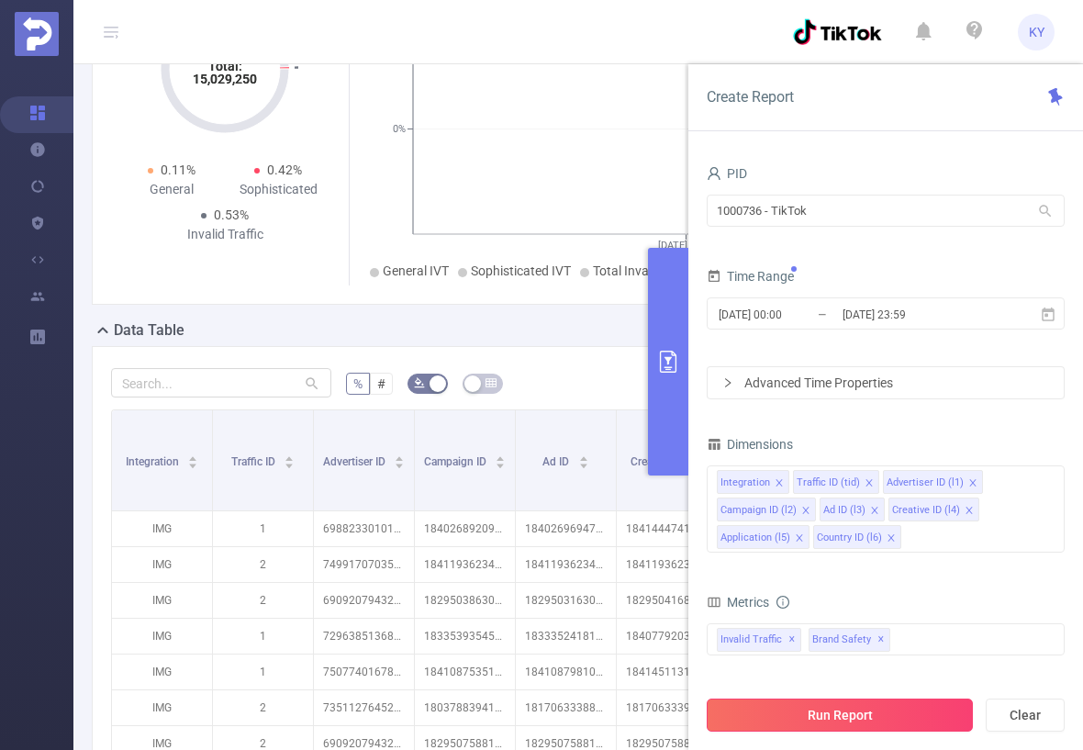
click at [857, 719] on button "Run Report" at bounding box center [840, 714] width 266 height 33
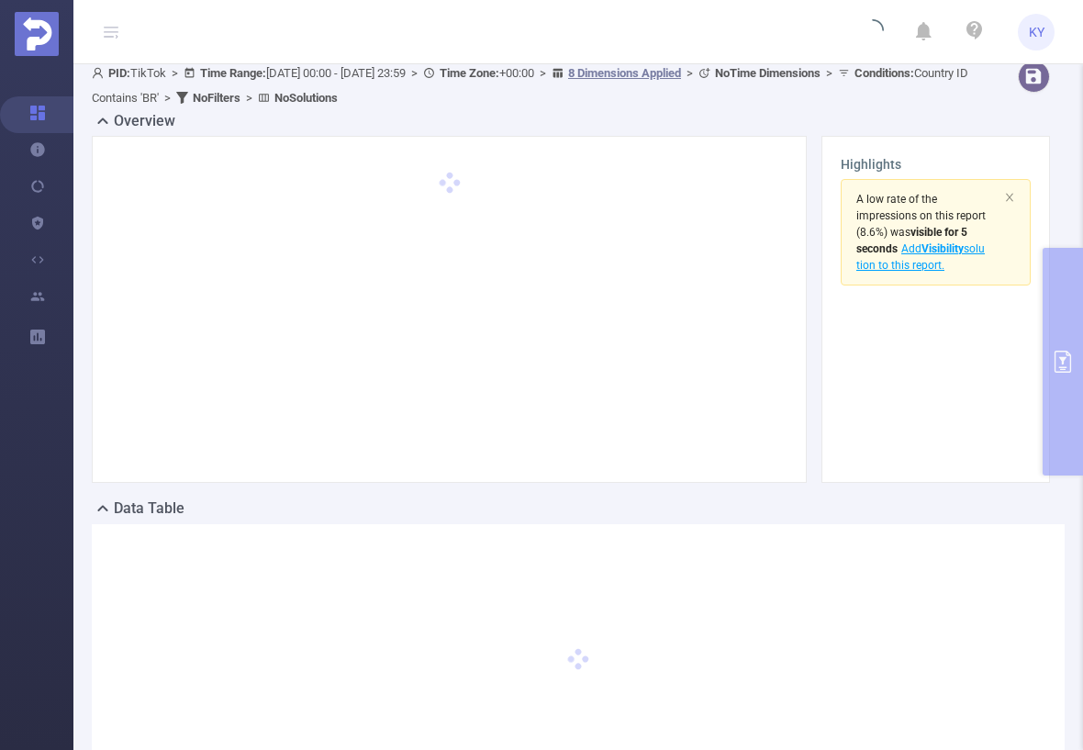
scroll to position [0, 0]
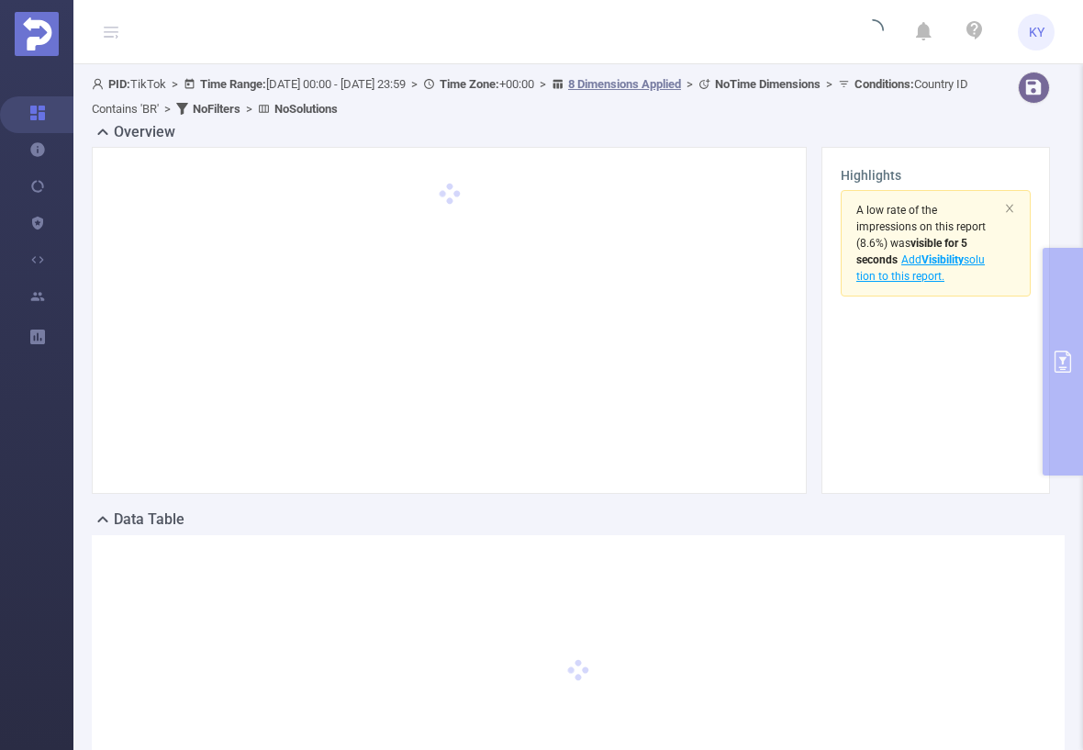
click at [1054, 307] on div "Overview Highlights A low rate of the impressions on this report (8.6%) was vis…" at bounding box center [578, 314] width 973 height 387
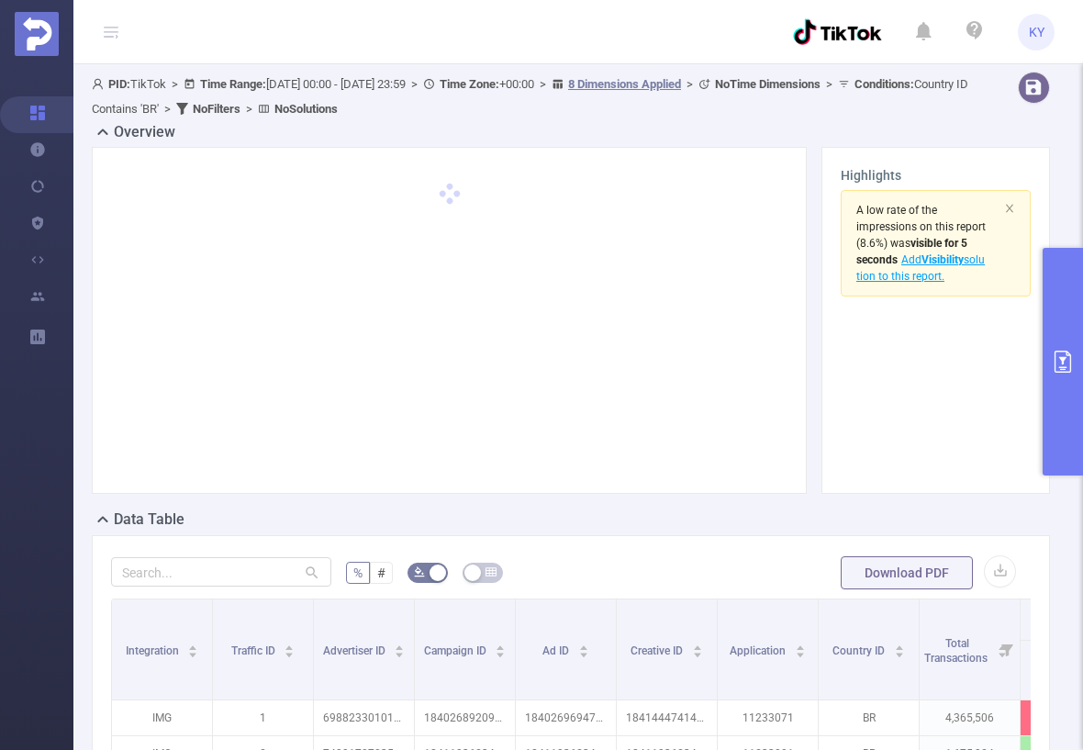
click at [1078, 385] on button "primary" at bounding box center [1063, 362] width 40 height 228
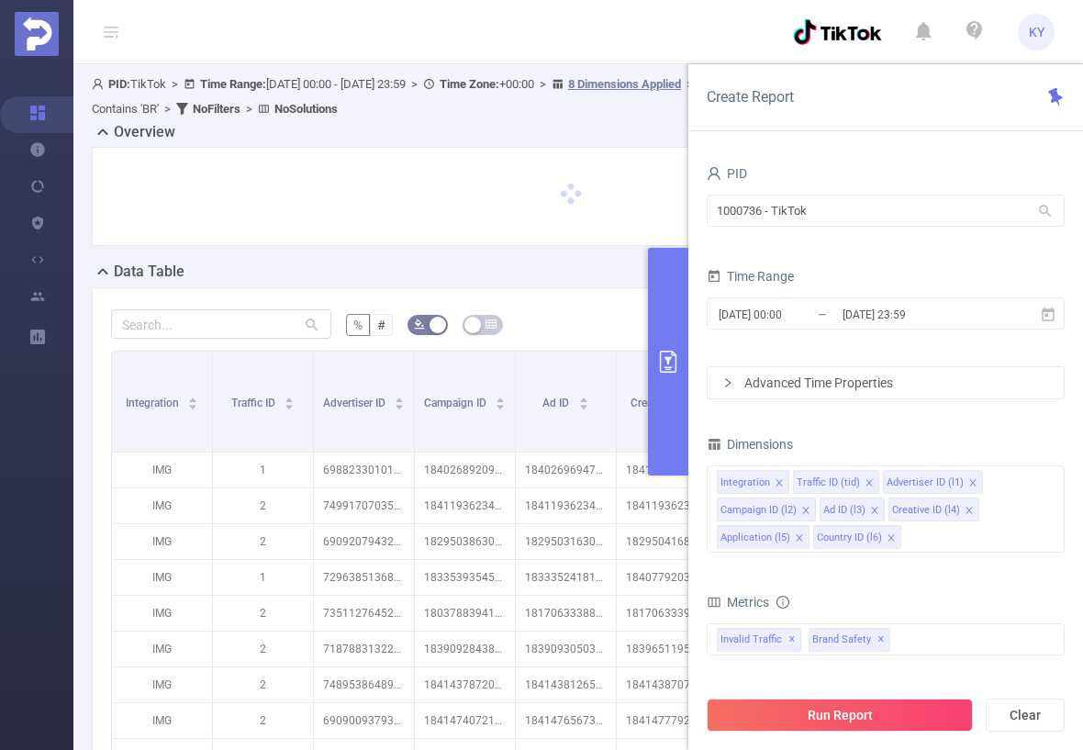
click at [888, 535] on icon "icon: close" at bounding box center [891, 537] width 9 height 9
click at [965, 513] on icon "icon: close" at bounding box center [969, 511] width 9 height 11
click at [872, 509] on icon "icon: close" at bounding box center [874, 510] width 9 height 9
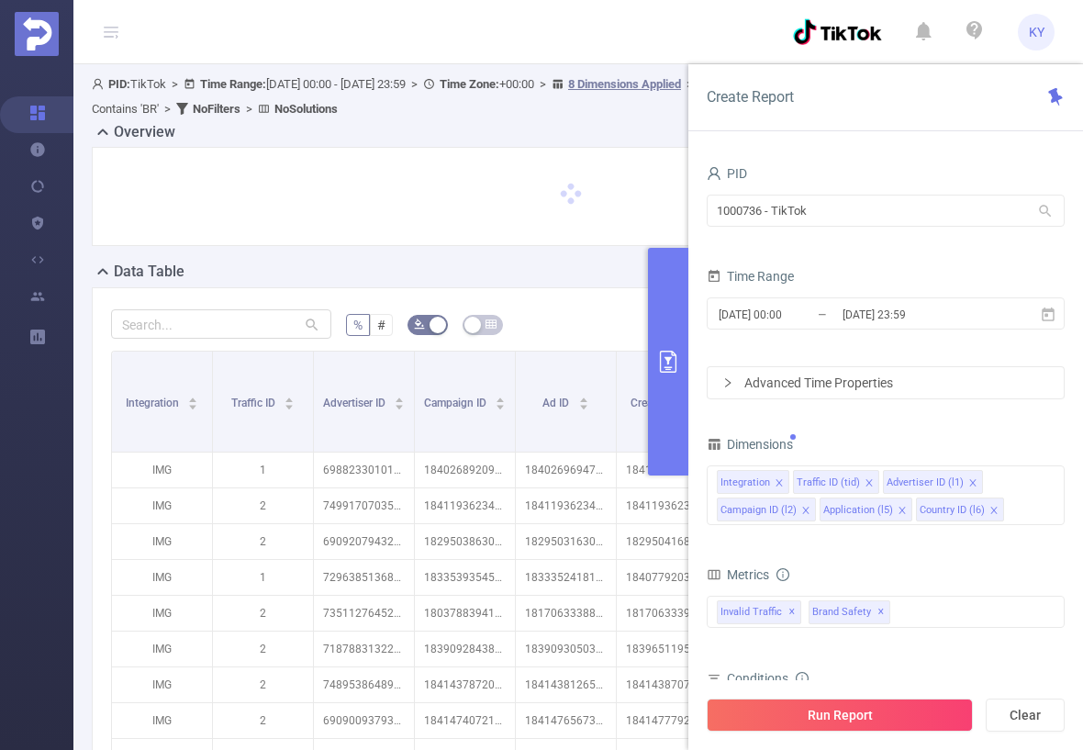
click at [803, 508] on icon "icon: close" at bounding box center [805, 510] width 9 height 9
click at [969, 481] on icon "icon: close" at bounding box center [972, 482] width 6 height 6
click at [961, 419] on div "PID 1000736 - TikTok 1000736 - TikTok Time Range [DATE] 00:00 _ [DATE] 23:59 Ad…" at bounding box center [886, 530] width 358 height 738
click at [914, 732] on div "Run Report Clear" at bounding box center [885, 715] width 395 height 70
click at [909, 719] on button "Run Report" at bounding box center [840, 714] width 266 height 33
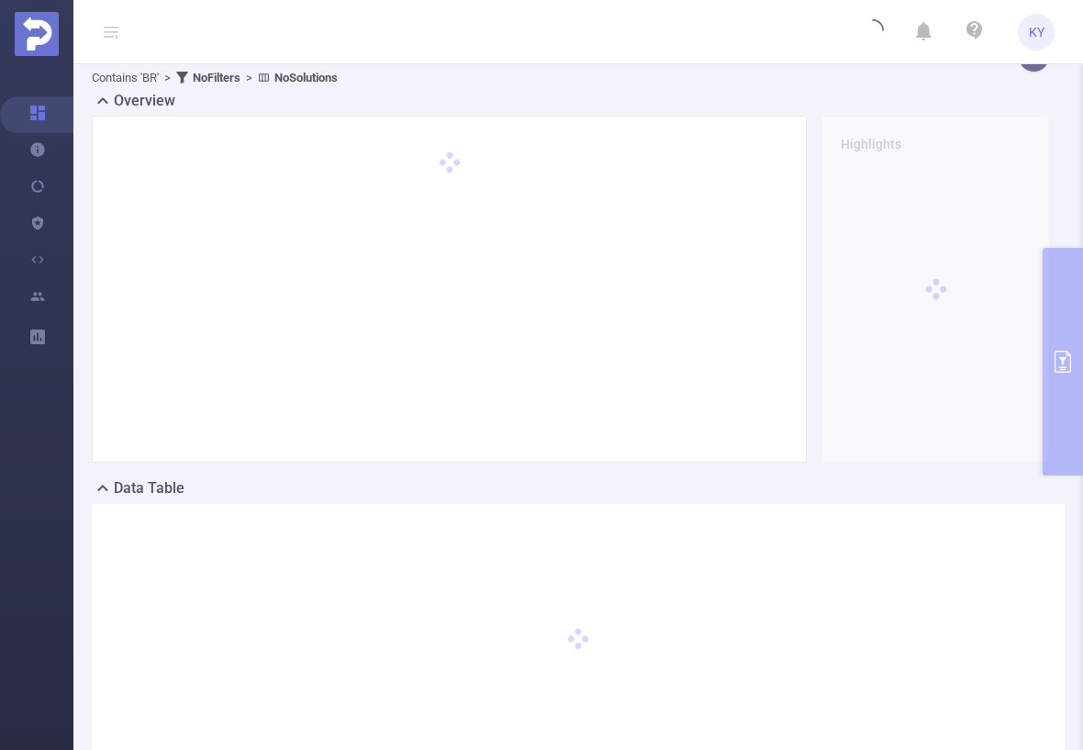
scroll to position [189, 0]
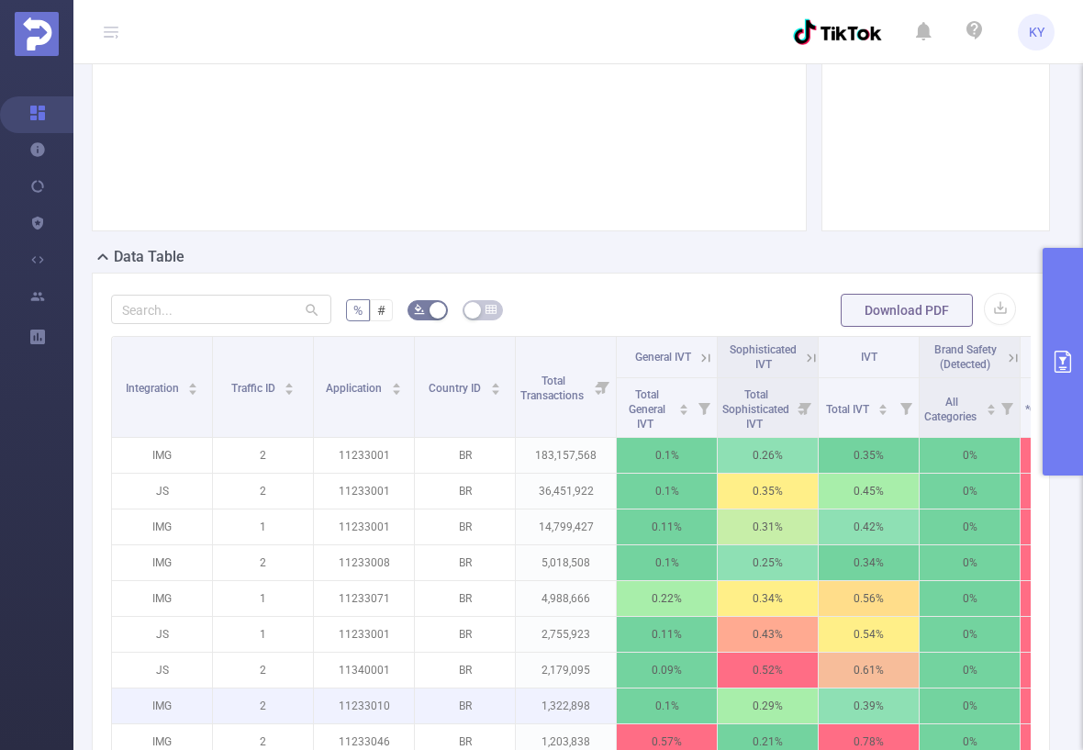
scroll to position [493, 0]
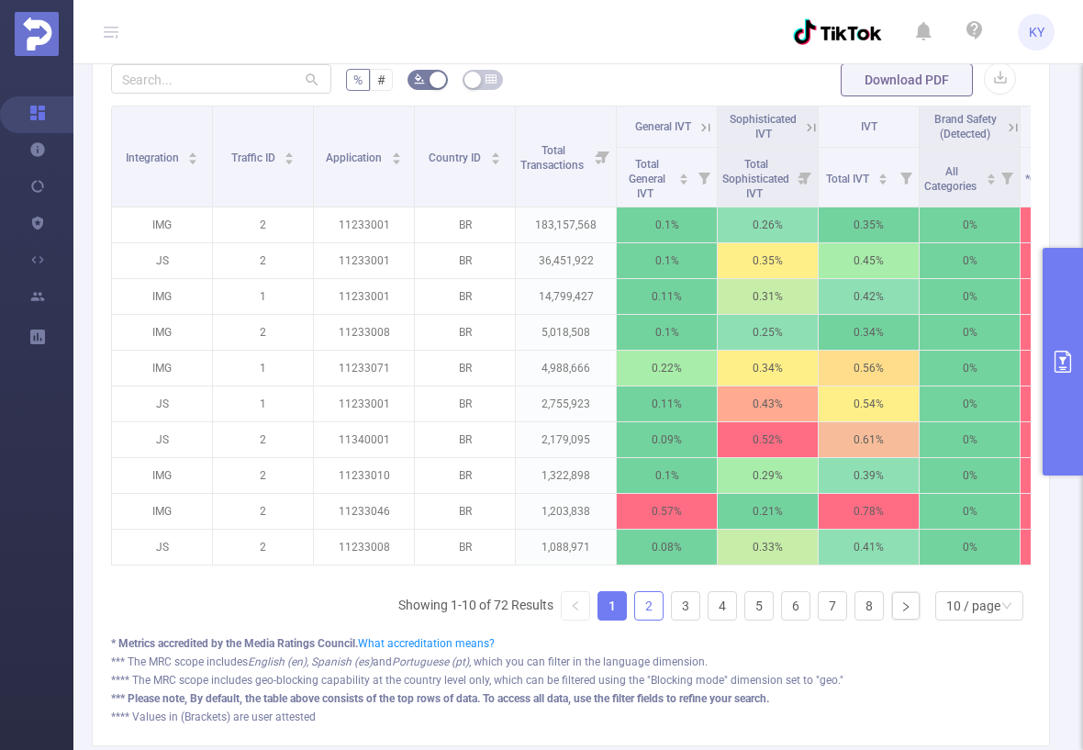
click at [641, 608] on link "2" at bounding box center [649, 606] width 28 height 28
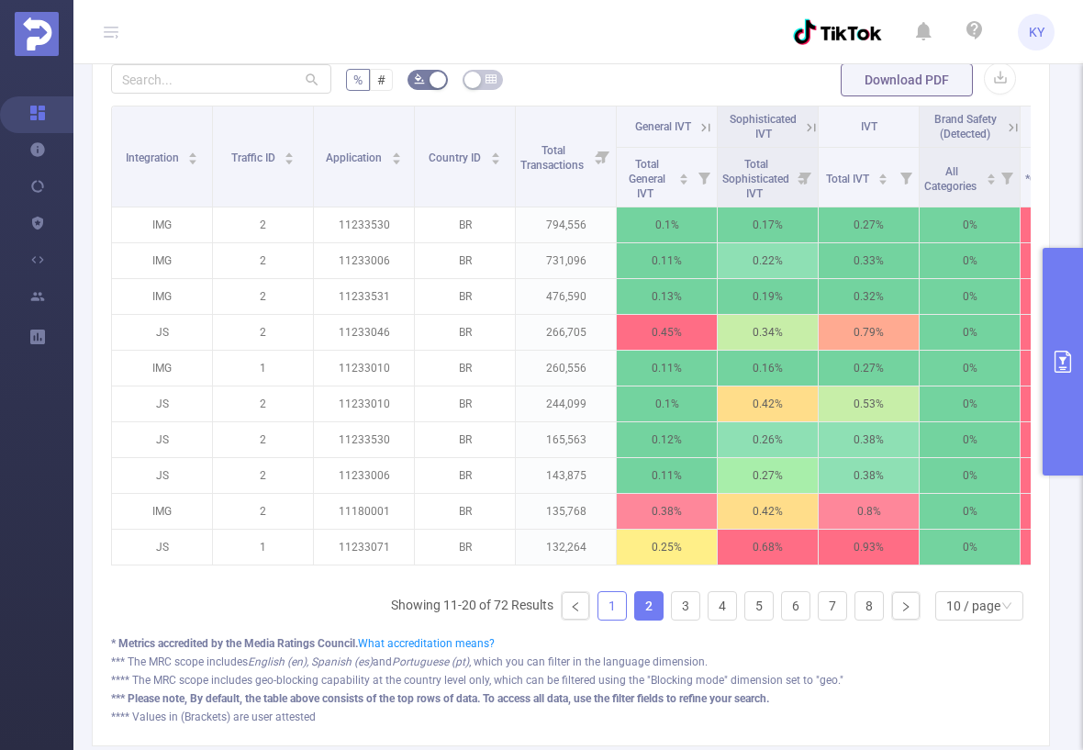
click at [601, 609] on link "1" at bounding box center [612, 606] width 28 height 28
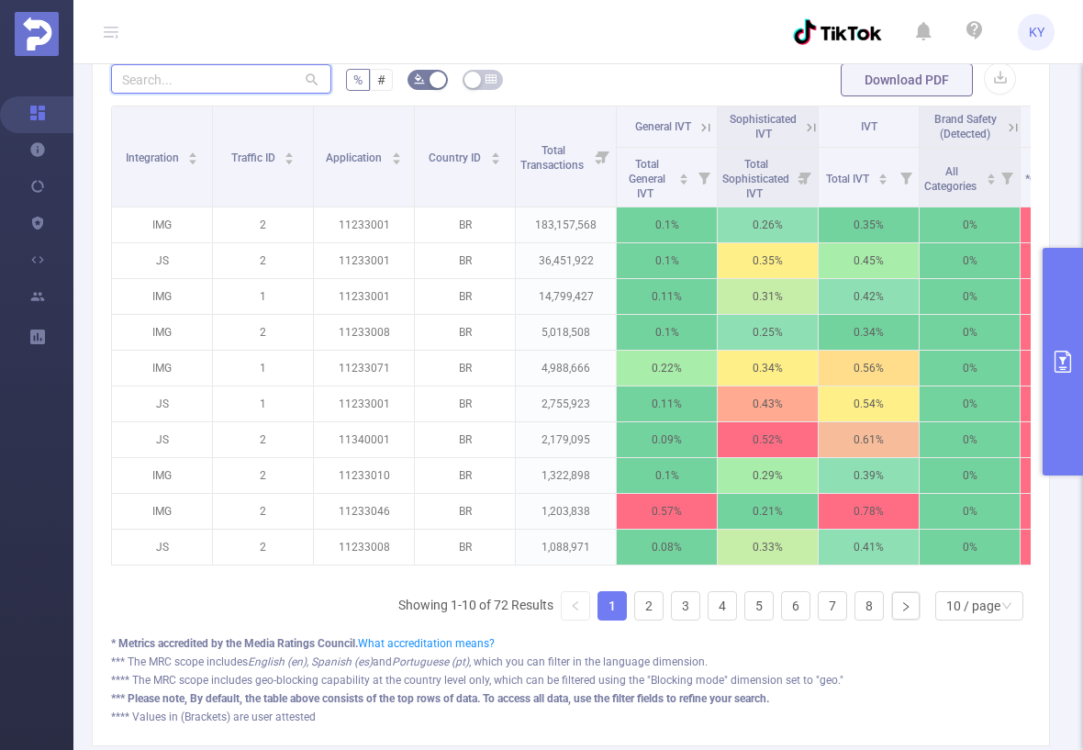
click at [181, 82] on input "text" at bounding box center [221, 78] width 220 height 29
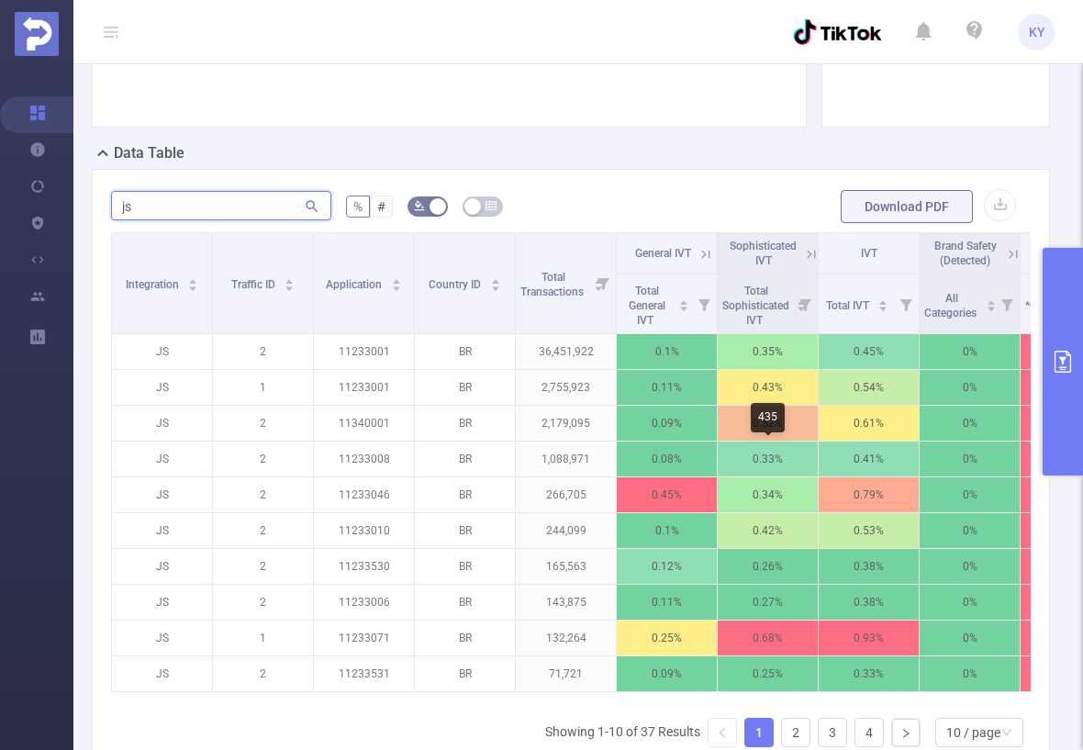
scroll to position [359, 0]
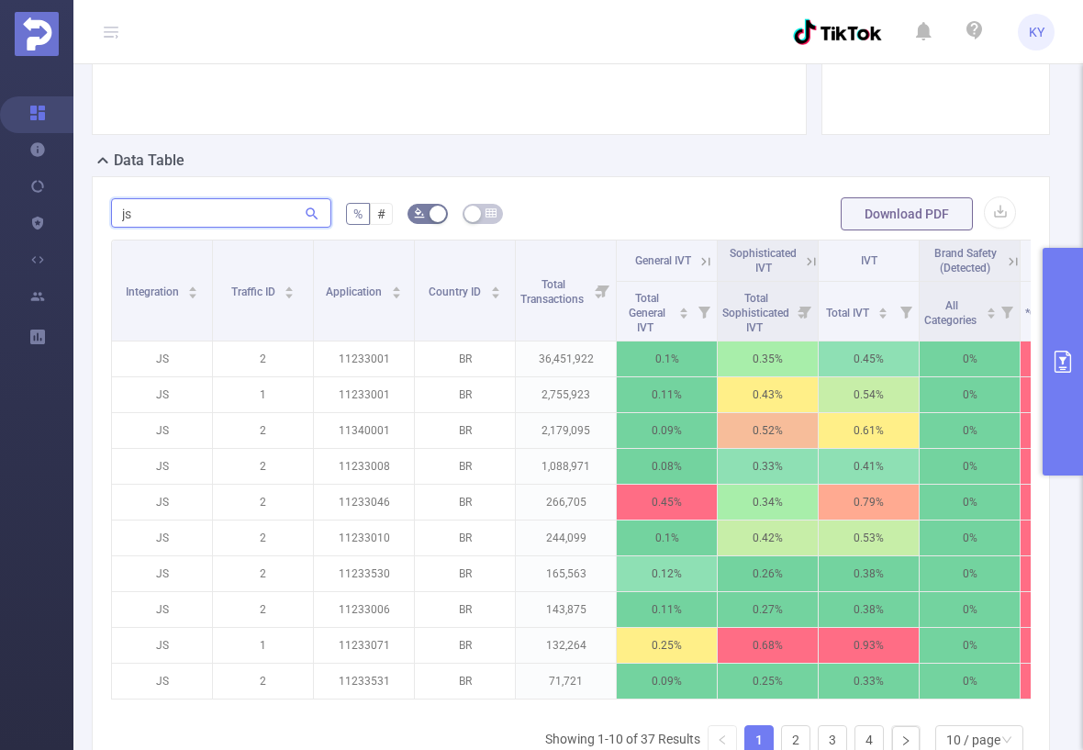
type input "js"
click at [731, 160] on div "Data Table" at bounding box center [578, 163] width 973 height 26
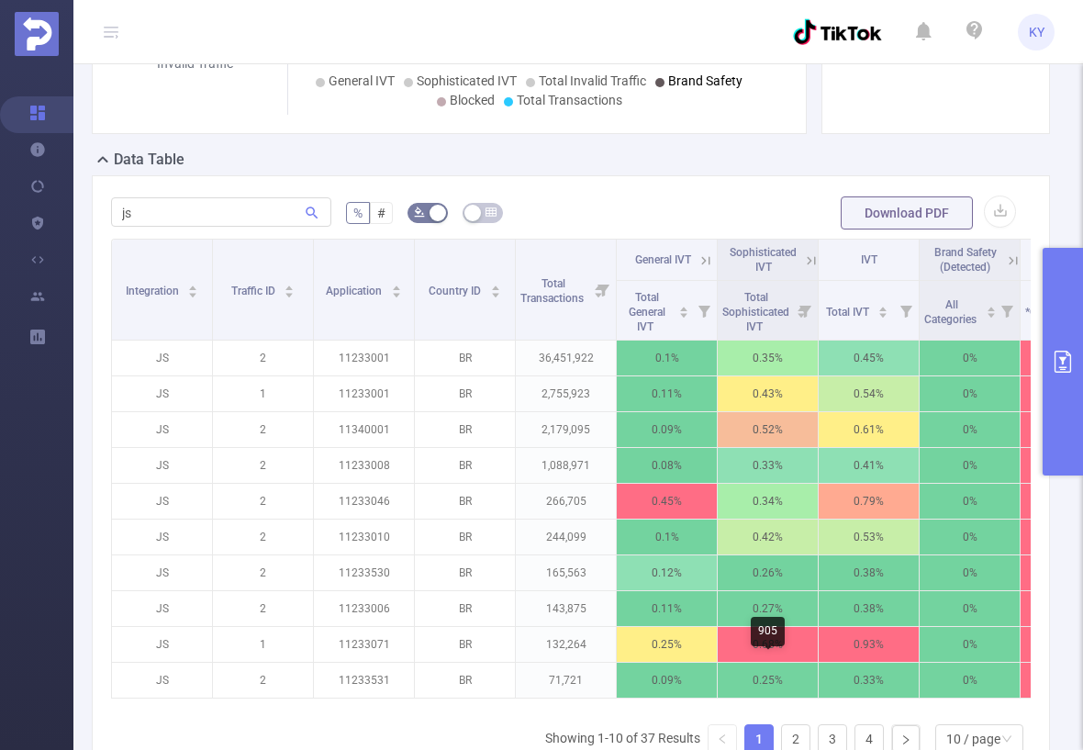
scroll to position [597, 0]
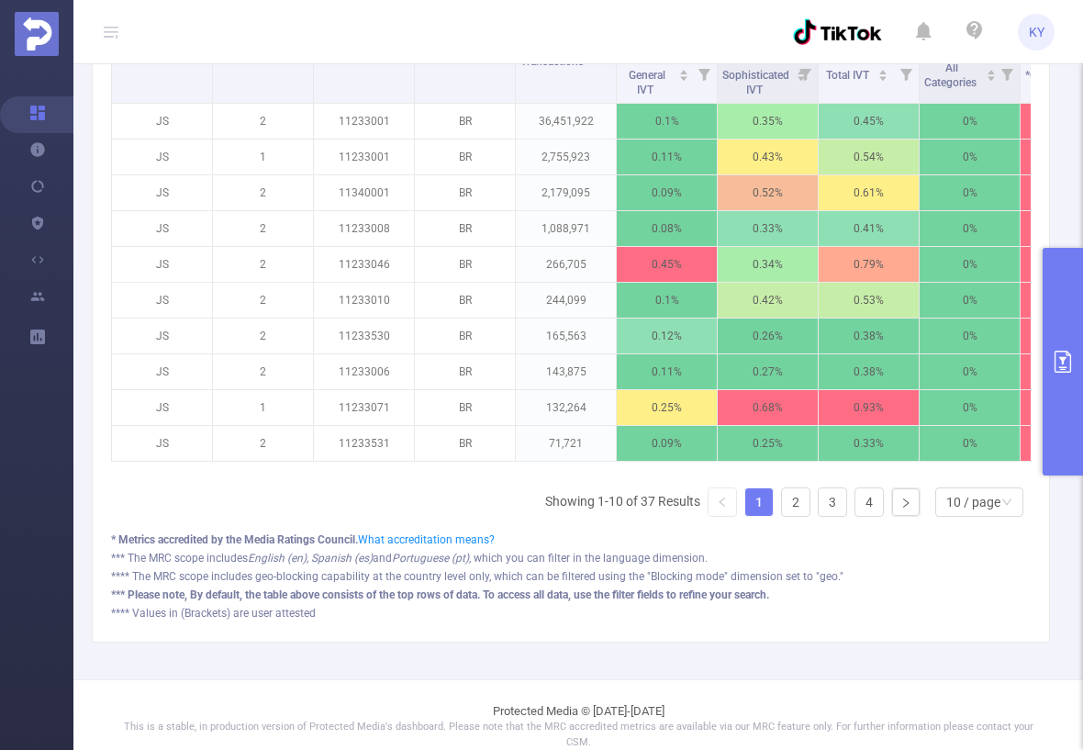
click at [760, 516] on link "1" at bounding box center [759, 502] width 28 height 28
click at [782, 512] on link "2" at bounding box center [796, 502] width 28 height 28
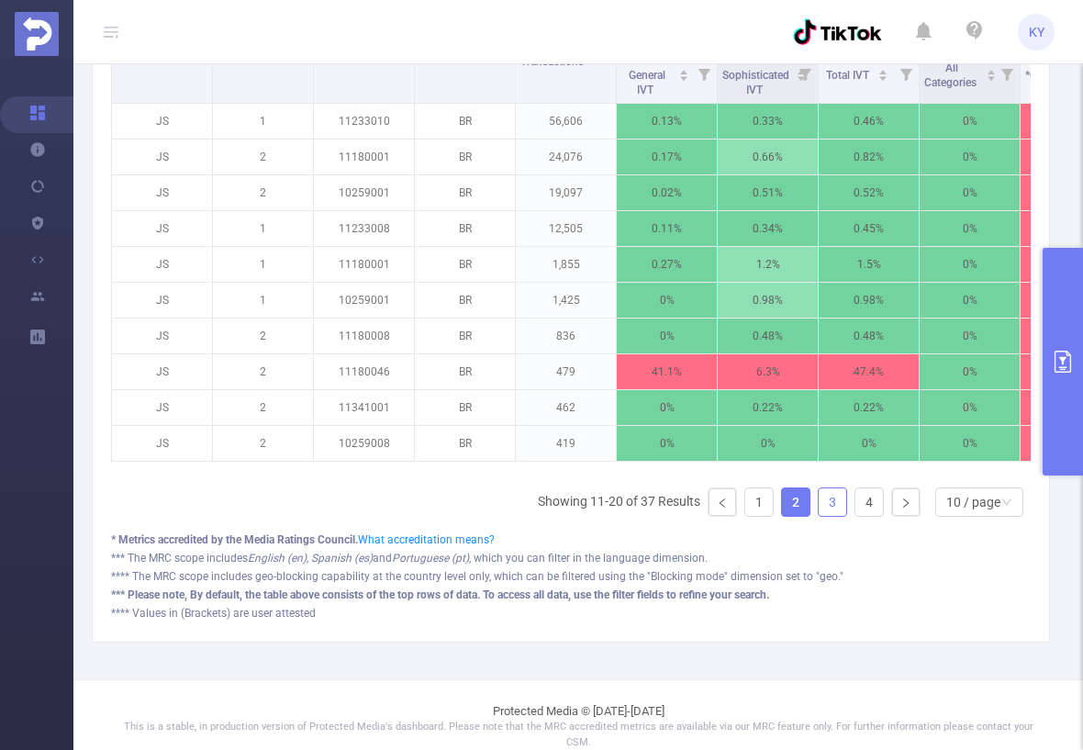
click at [835, 516] on link "3" at bounding box center [833, 502] width 28 height 28
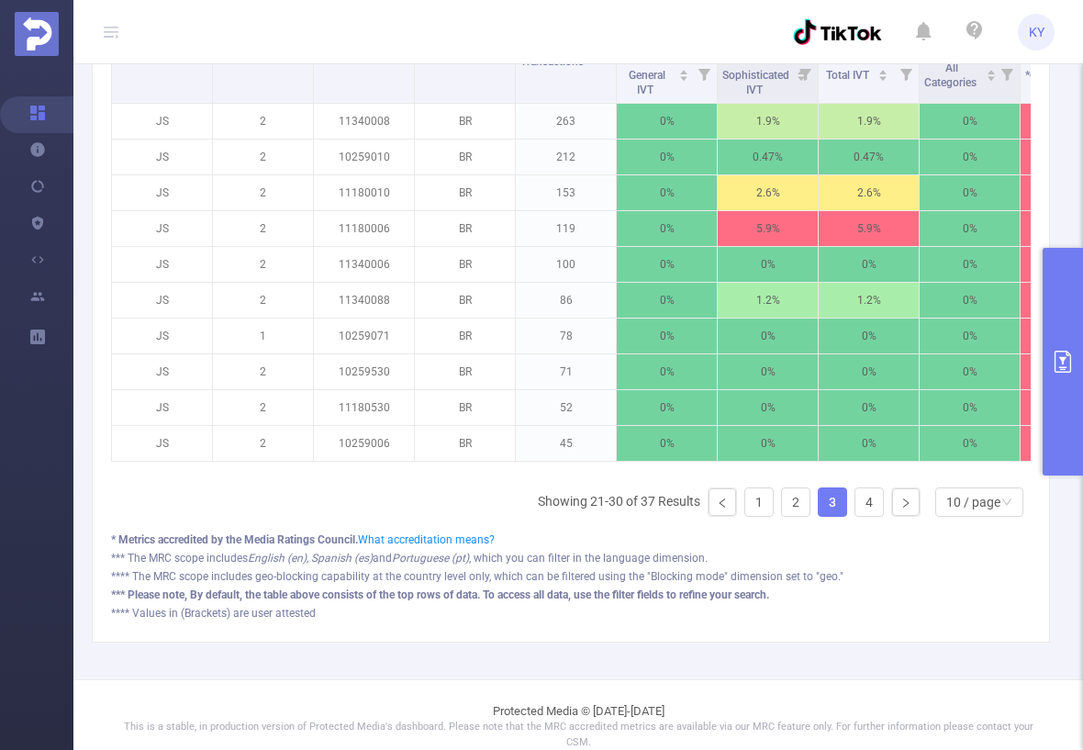
click at [766, 517] on ul "Showing 21-30 of 37 Results 1 2 3 4 10 / page" at bounding box center [784, 501] width 493 height 29
click at [783, 513] on link "2" at bounding box center [796, 502] width 28 height 28
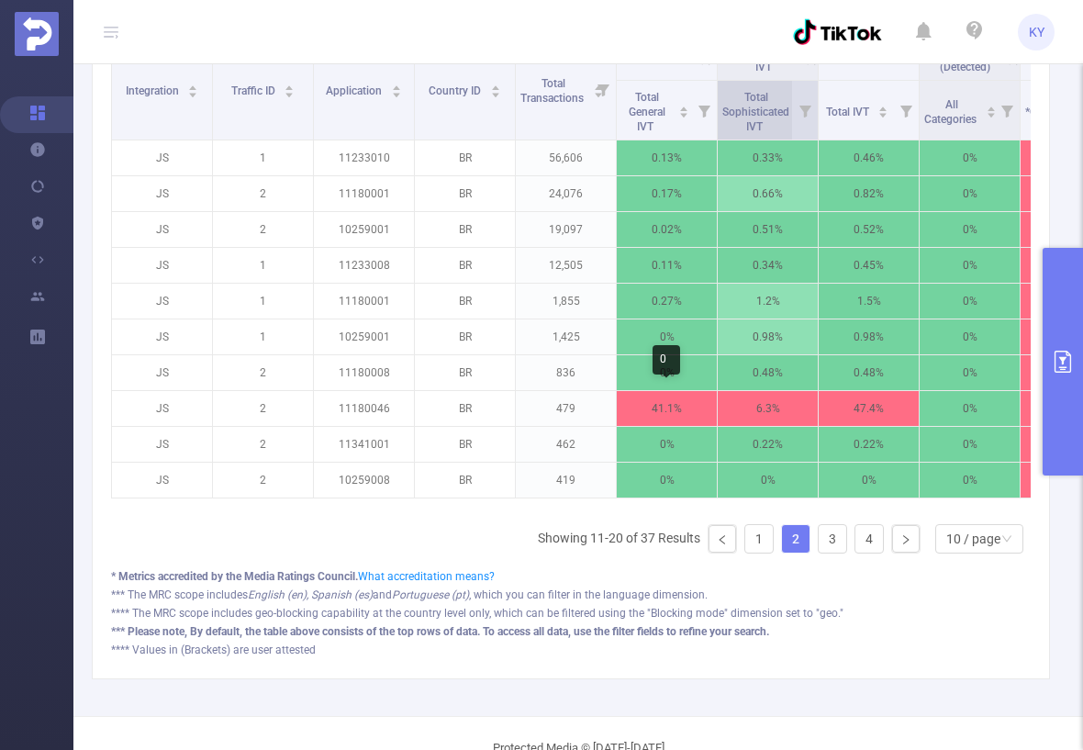
scroll to position [327, 0]
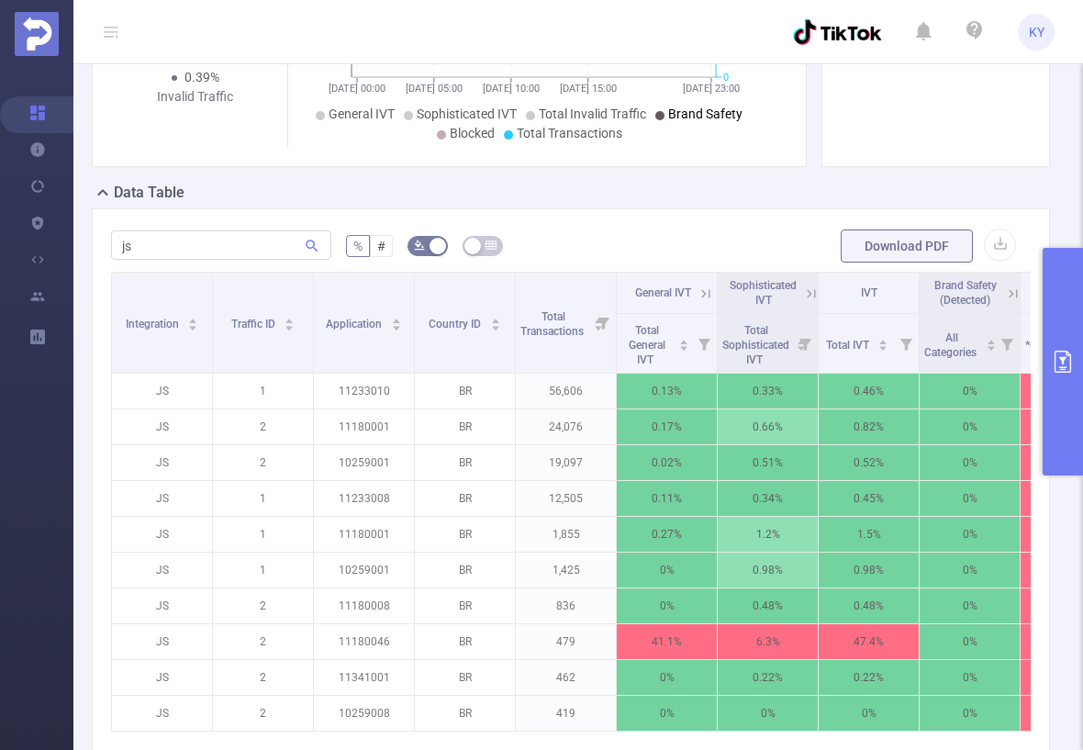
click at [700, 290] on icon at bounding box center [706, 293] width 17 height 17
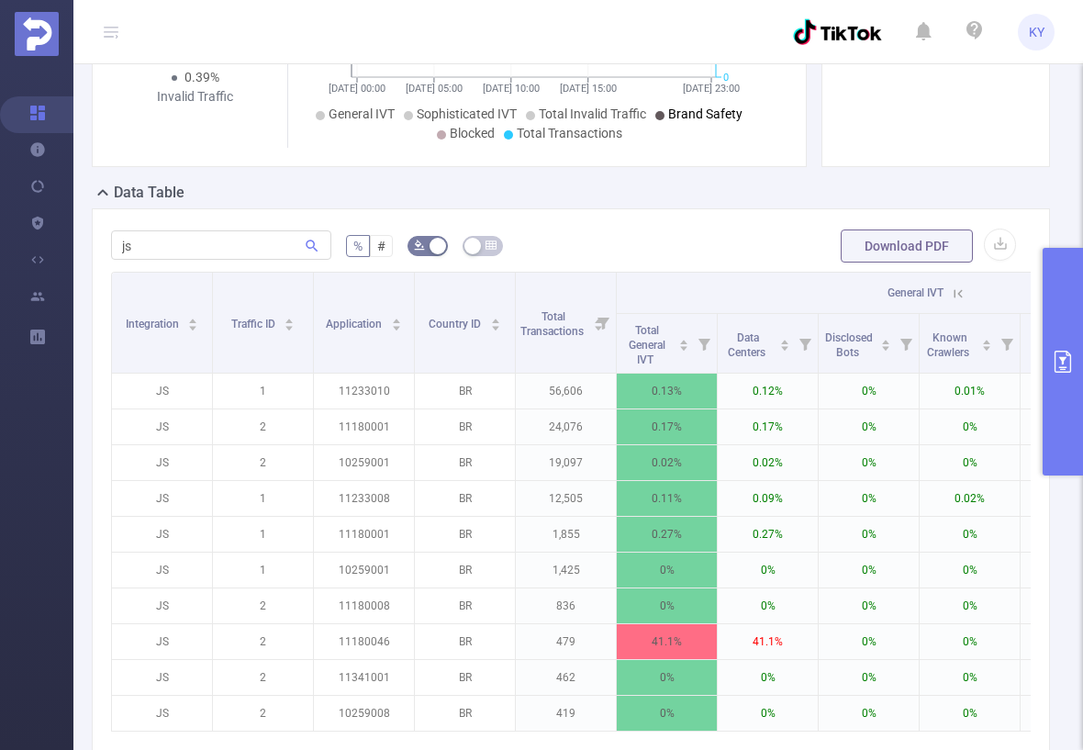
scroll to position [622, 0]
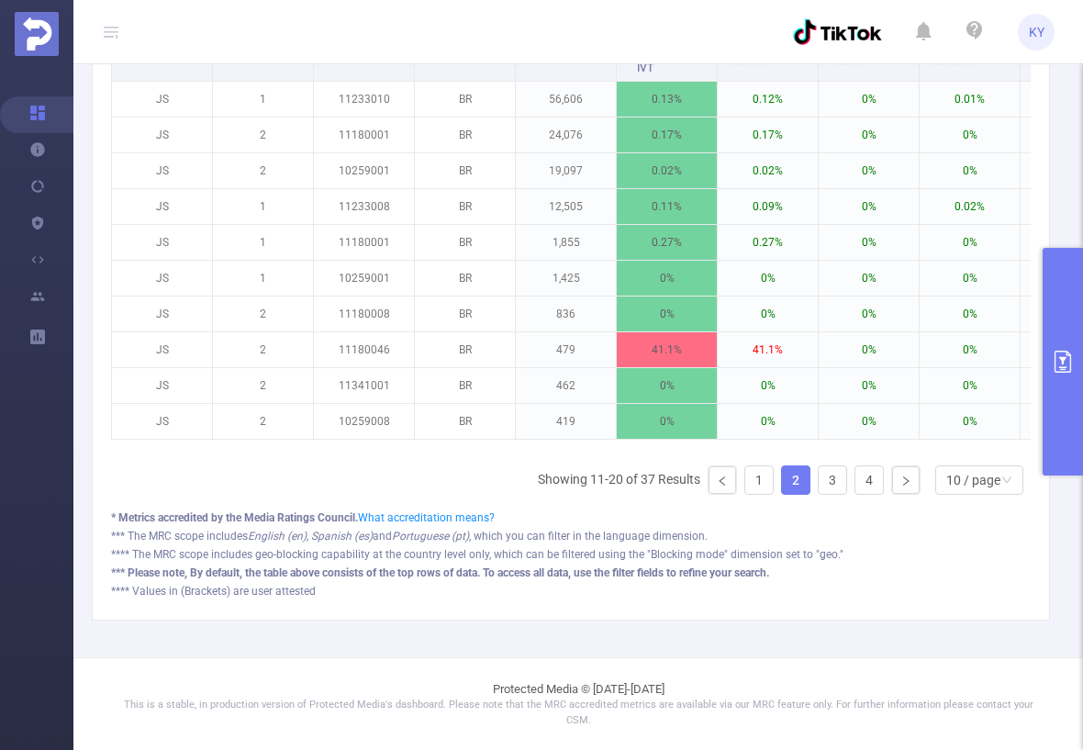
click at [731, 480] on ul "Showing 11-20 of 37 Results 1 2 3 4 10 / page" at bounding box center [784, 479] width 493 height 29
click at [745, 483] on link "1" at bounding box center [759, 480] width 28 height 28
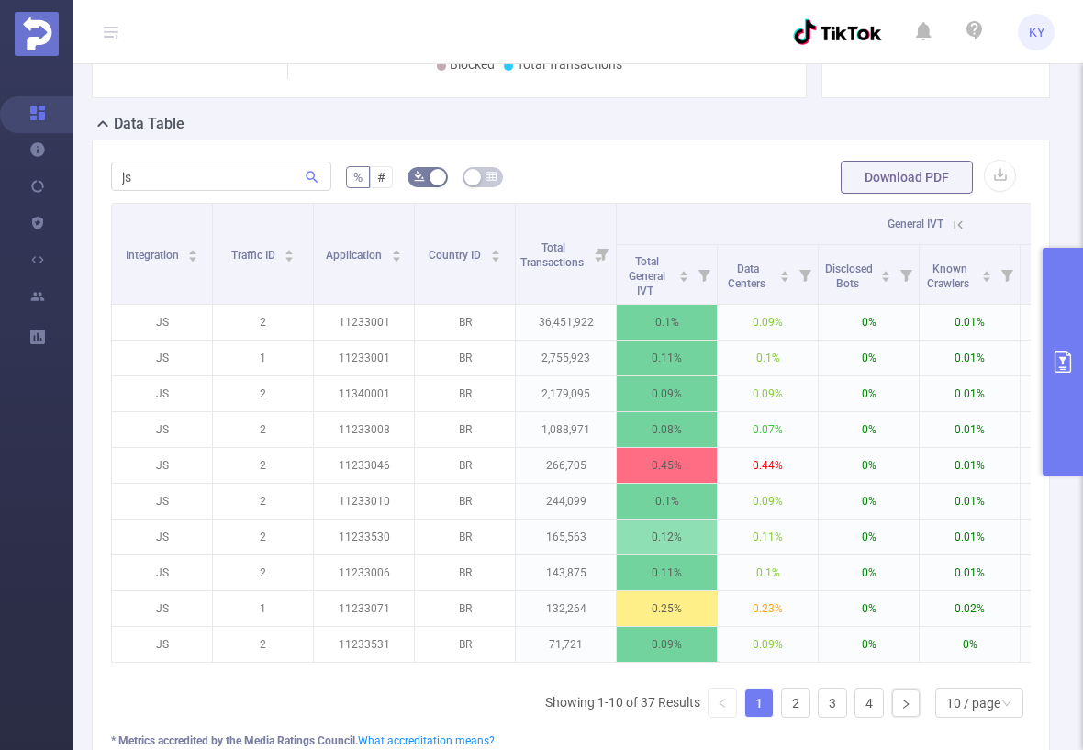
scroll to position [84, 0]
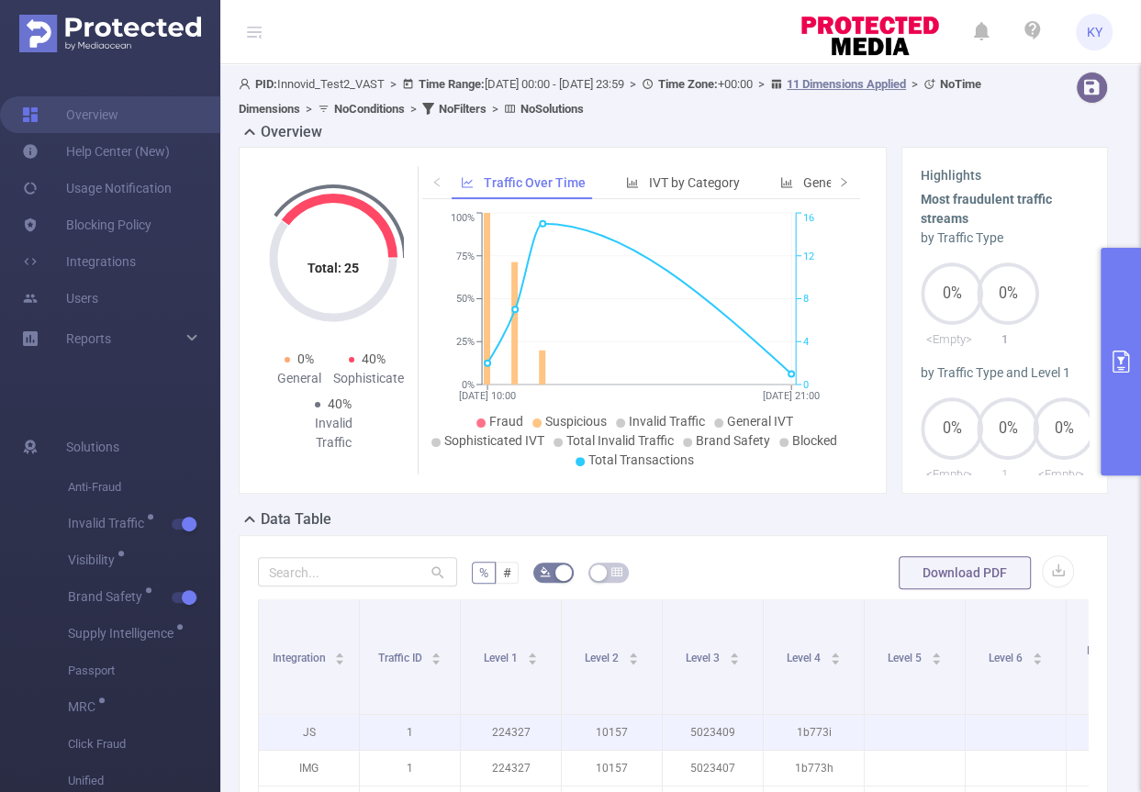
scroll to position [0, 24]
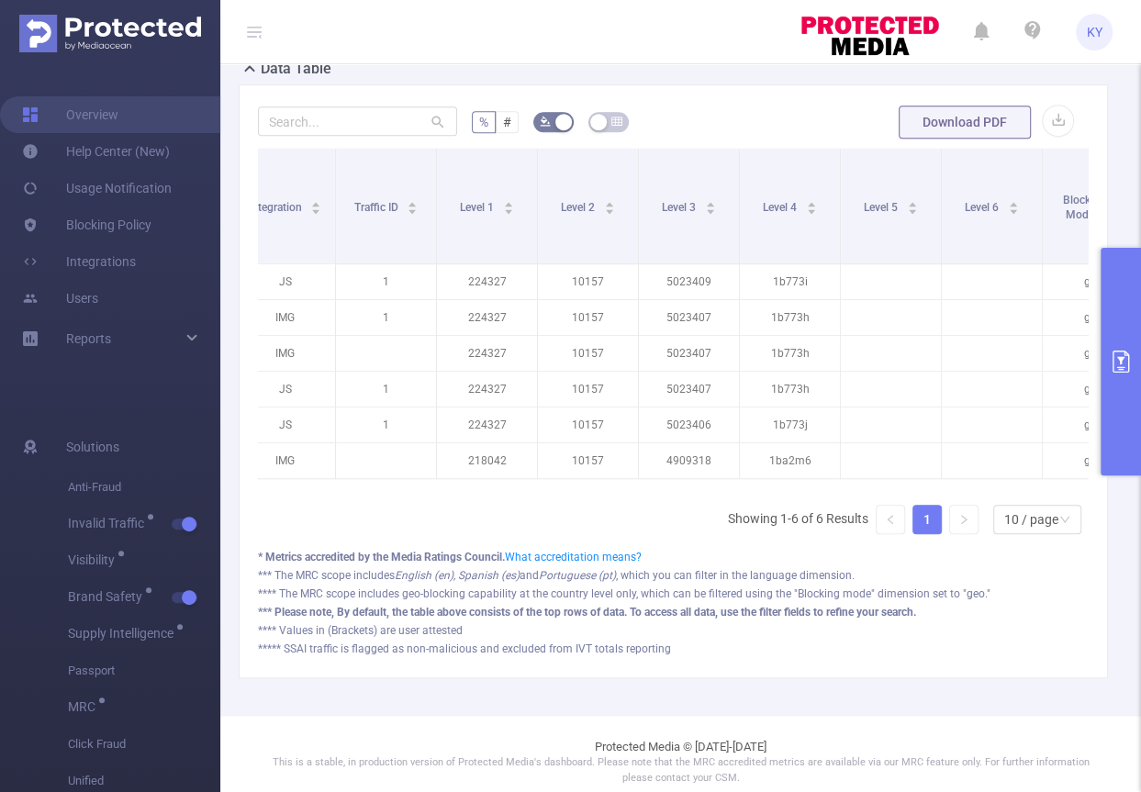
click at [1122, 351] on icon "primary" at bounding box center [1121, 362] width 22 height 22
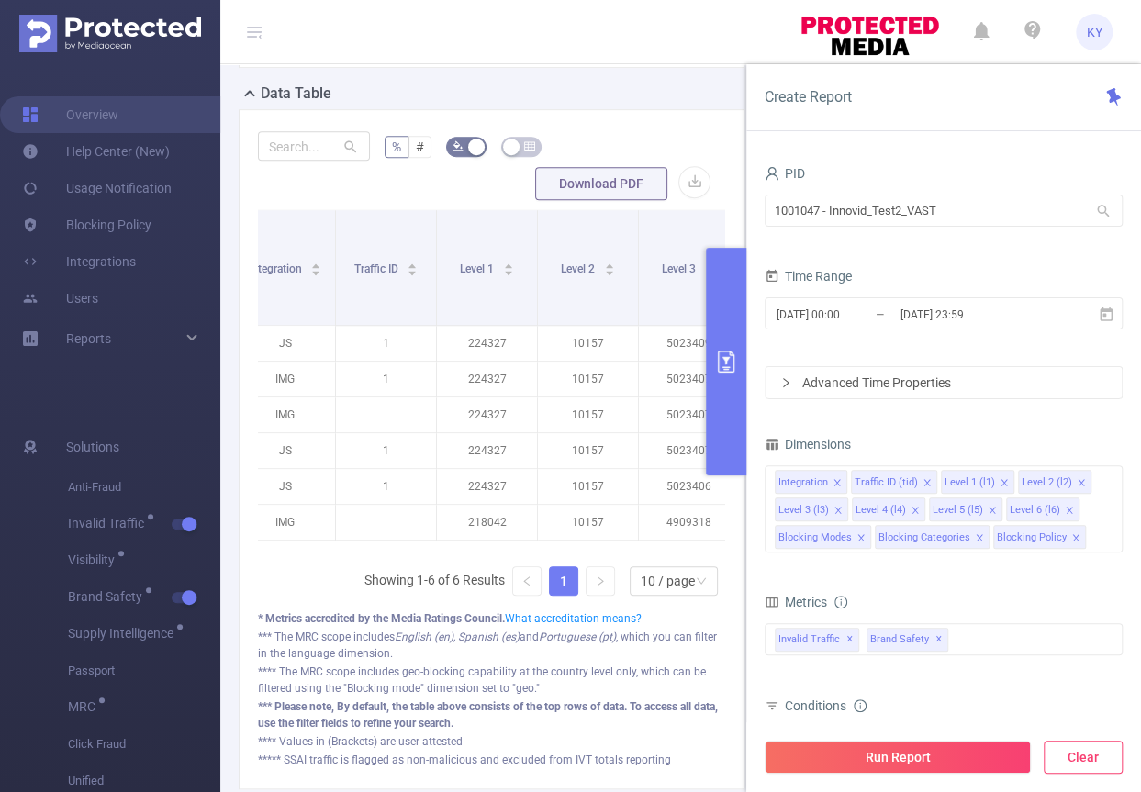
click at [1084, 758] on button "Clear" at bounding box center [1083, 757] width 79 height 33
type input "2025-08-26 18:00"
type input "2025-08-26 18:59"
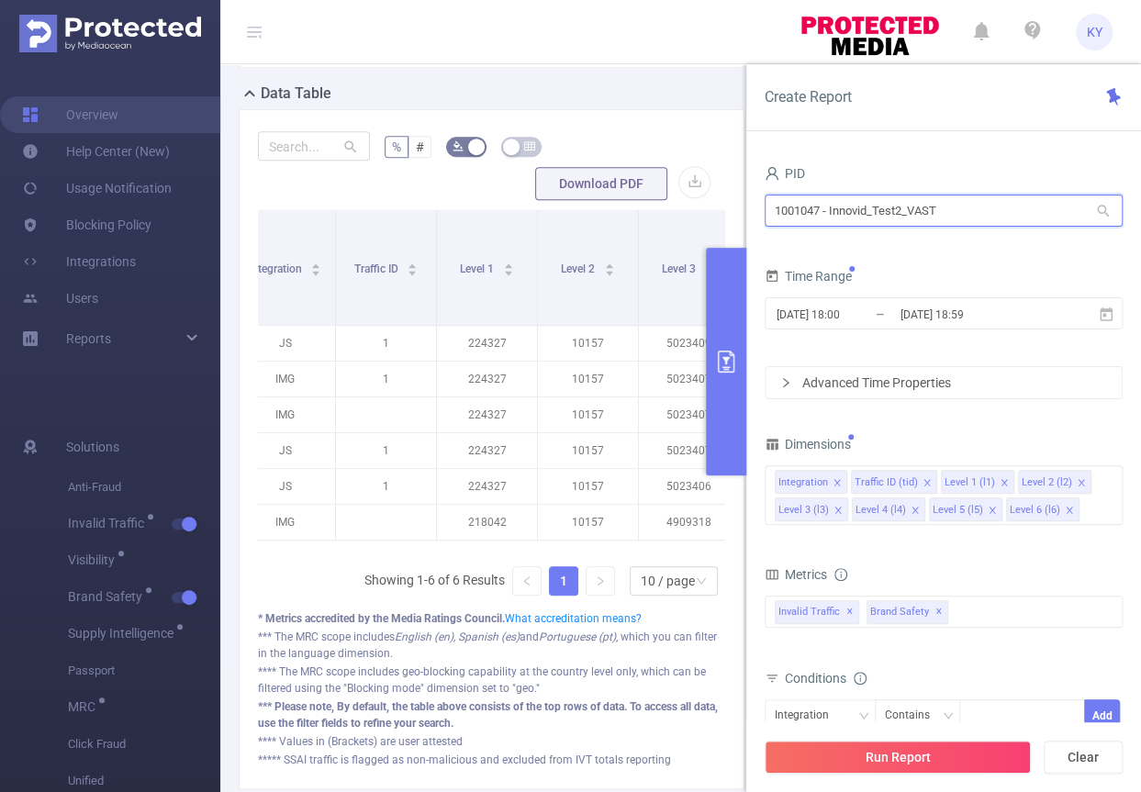
click at [915, 225] on input "1001047 - Innovid_Test2_VAST" at bounding box center [944, 211] width 358 height 32
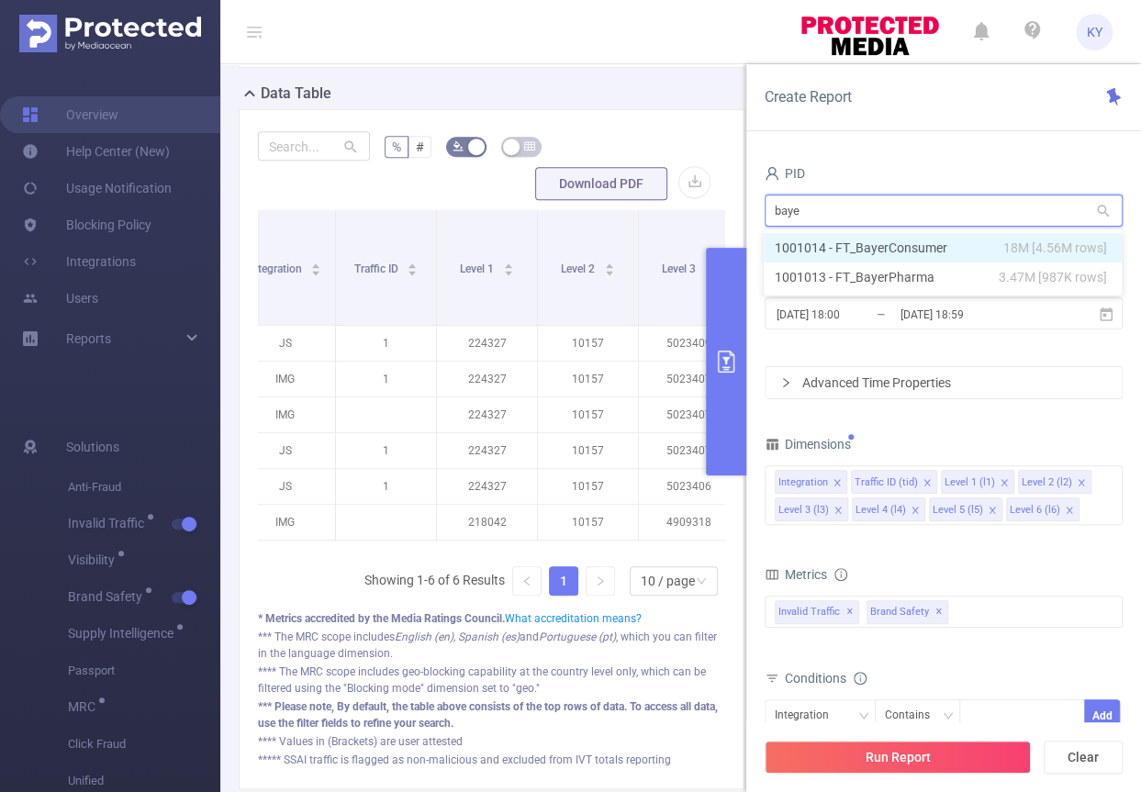
type input "bayer"
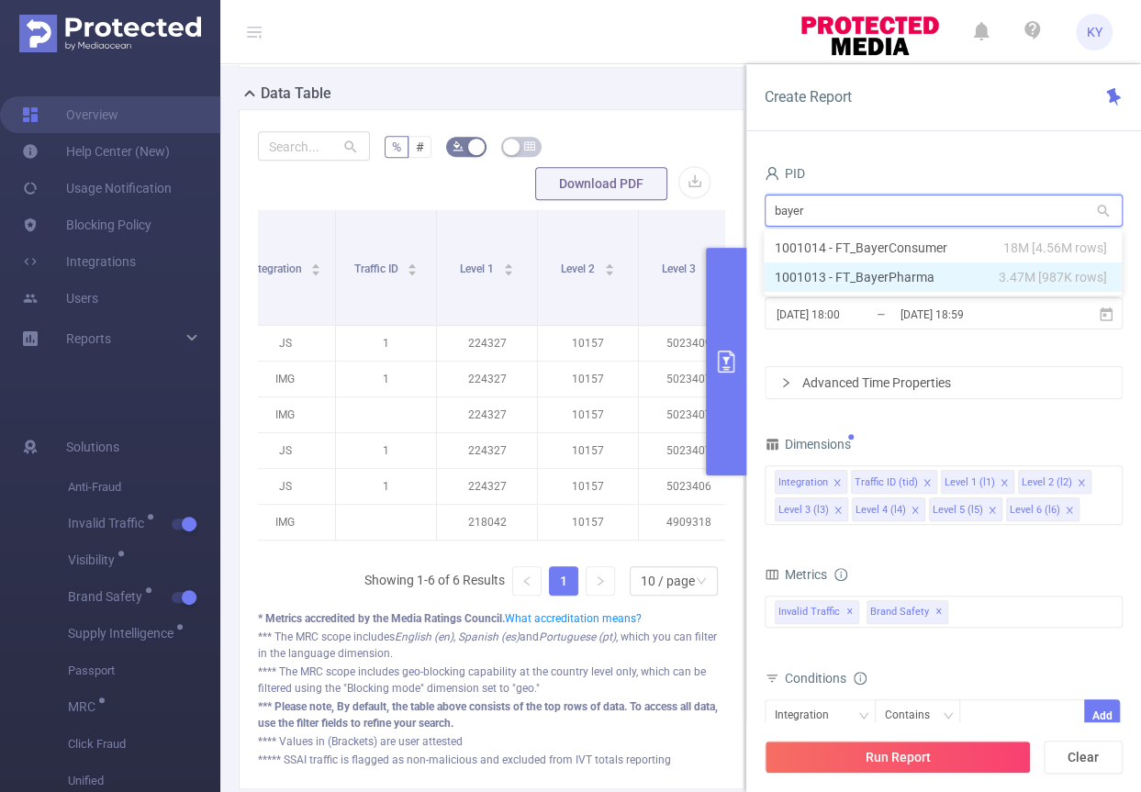
click at [862, 264] on li "1001013 - FT_BayerPharma 3.47M [987K rows]" at bounding box center [943, 277] width 358 height 29
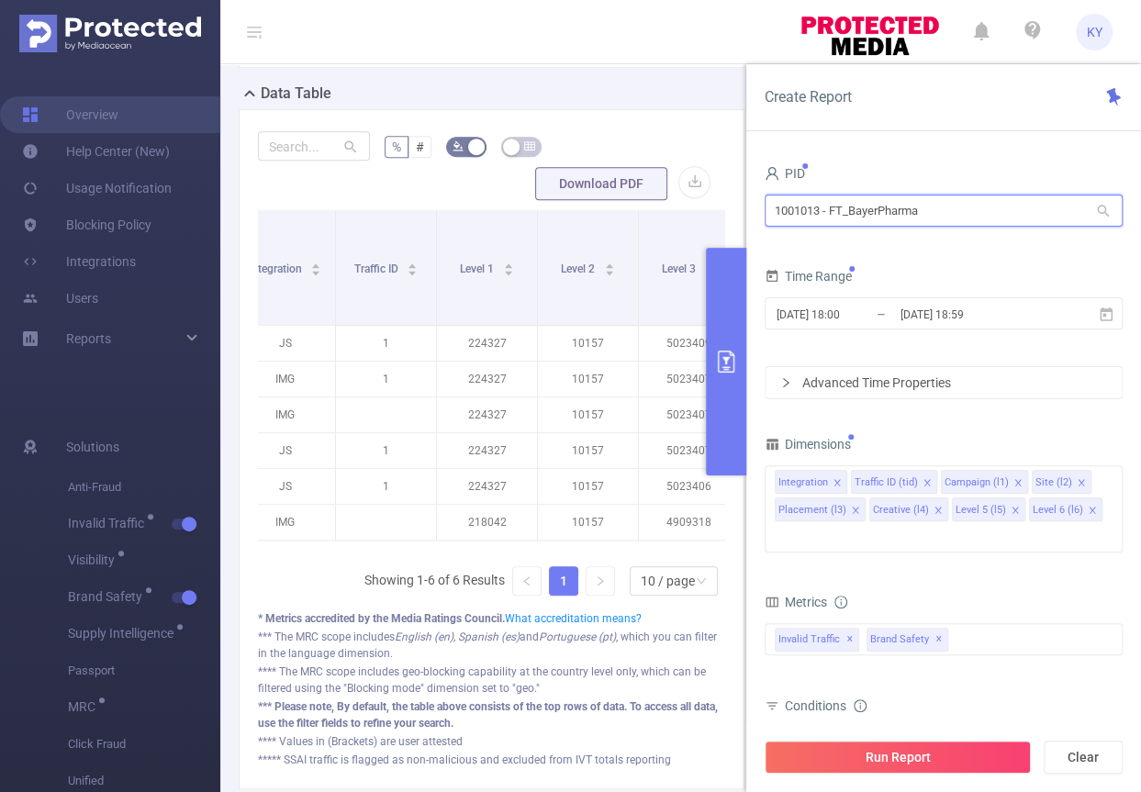
click at [893, 219] on input "1001013 - FT_BayerPharma" at bounding box center [944, 211] width 358 height 32
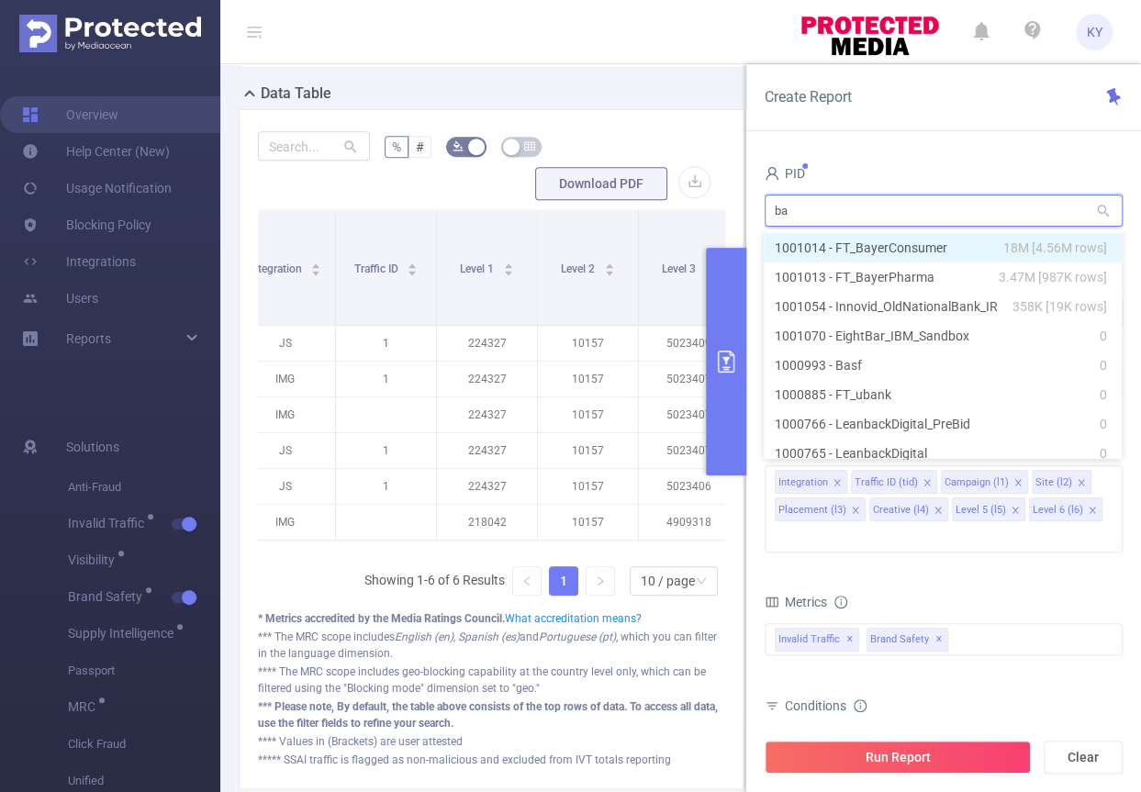
type input "bay"
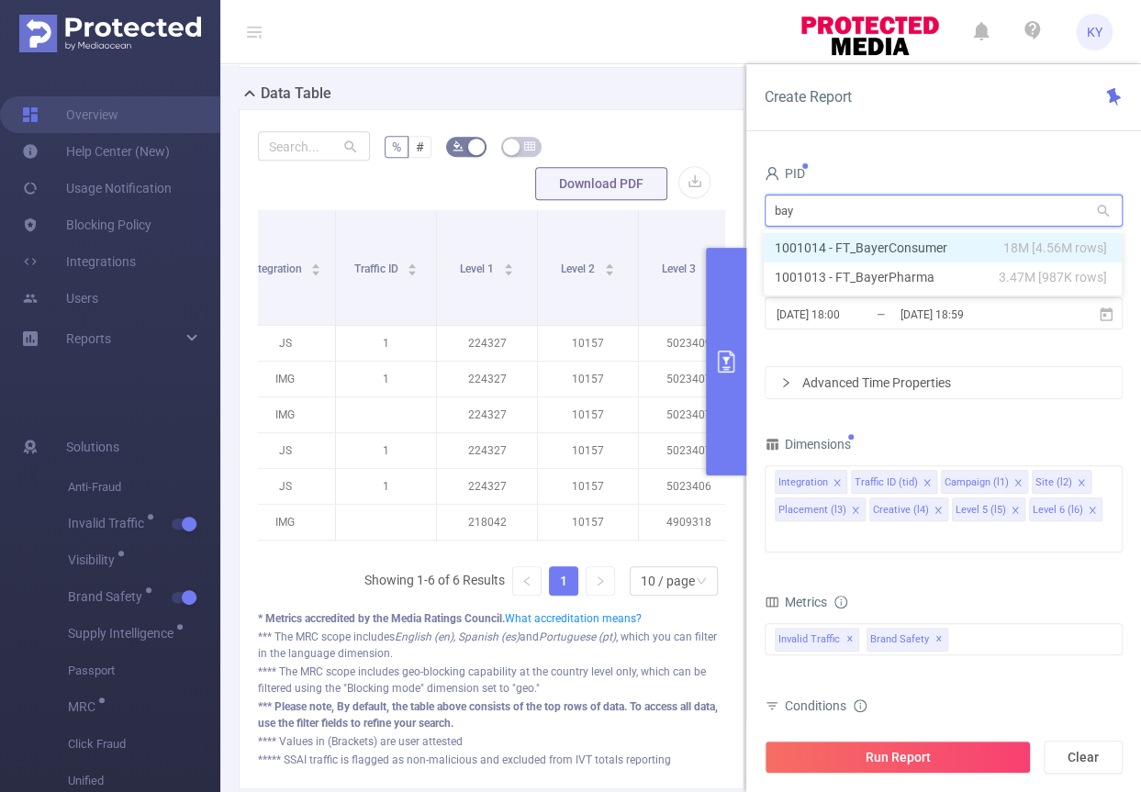
click at [921, 244] on li "1001014 - FT_BayerConsumer 18M [4.56M rows]" at bounding box center [943, 247] width 358 height 29
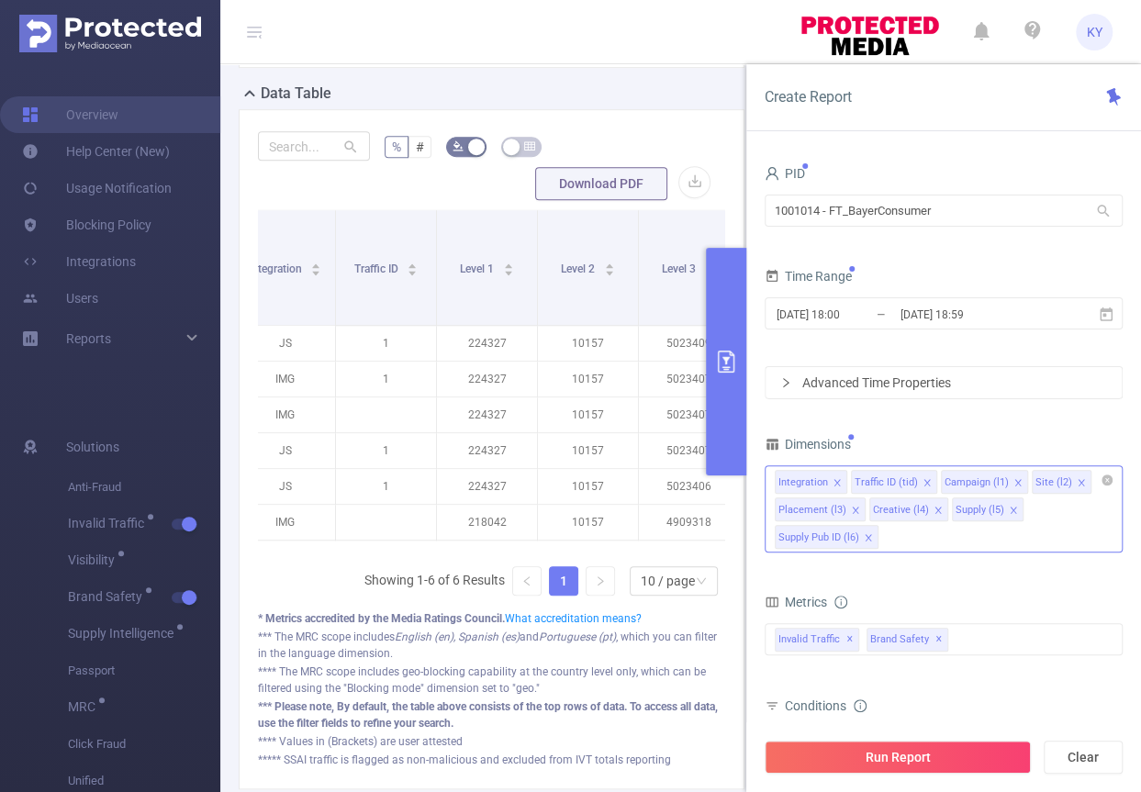
click at [865, 533] on icon "icon: close" at bounding box center [868, 537] width 9 height 9
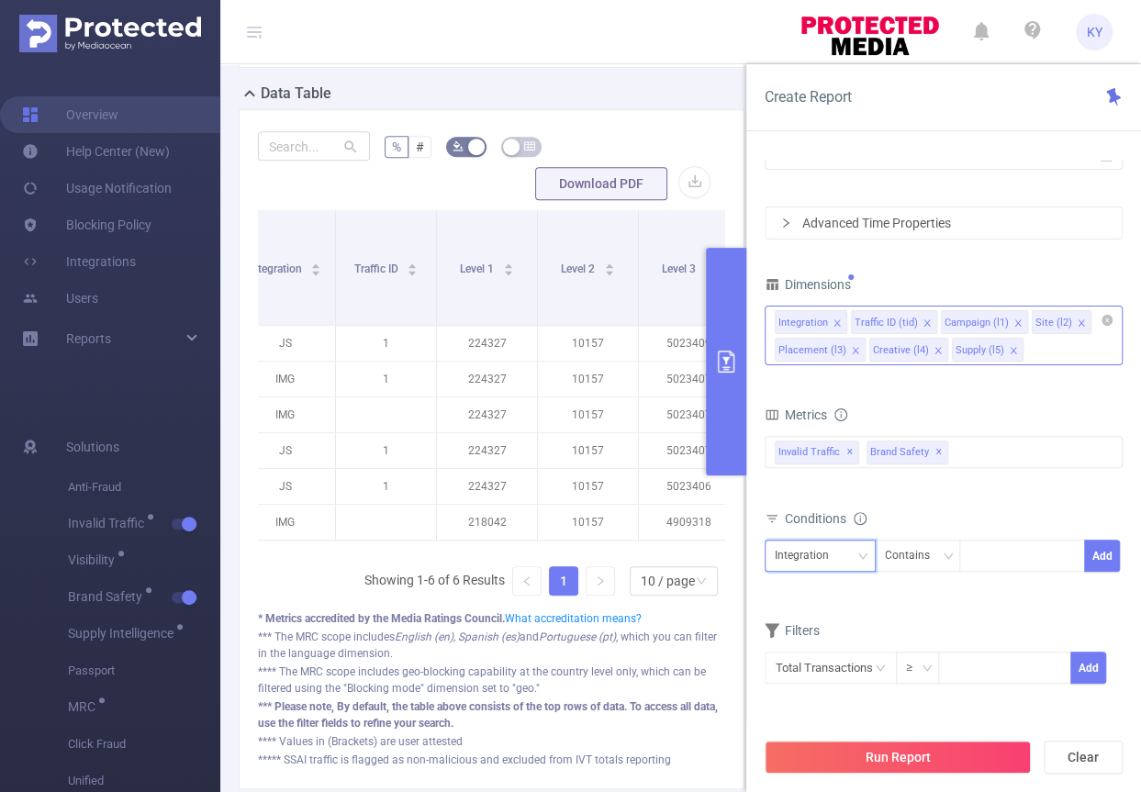
click at [830, 553] on div "Integration" at bounding box center [808, 556] width 67 height 30
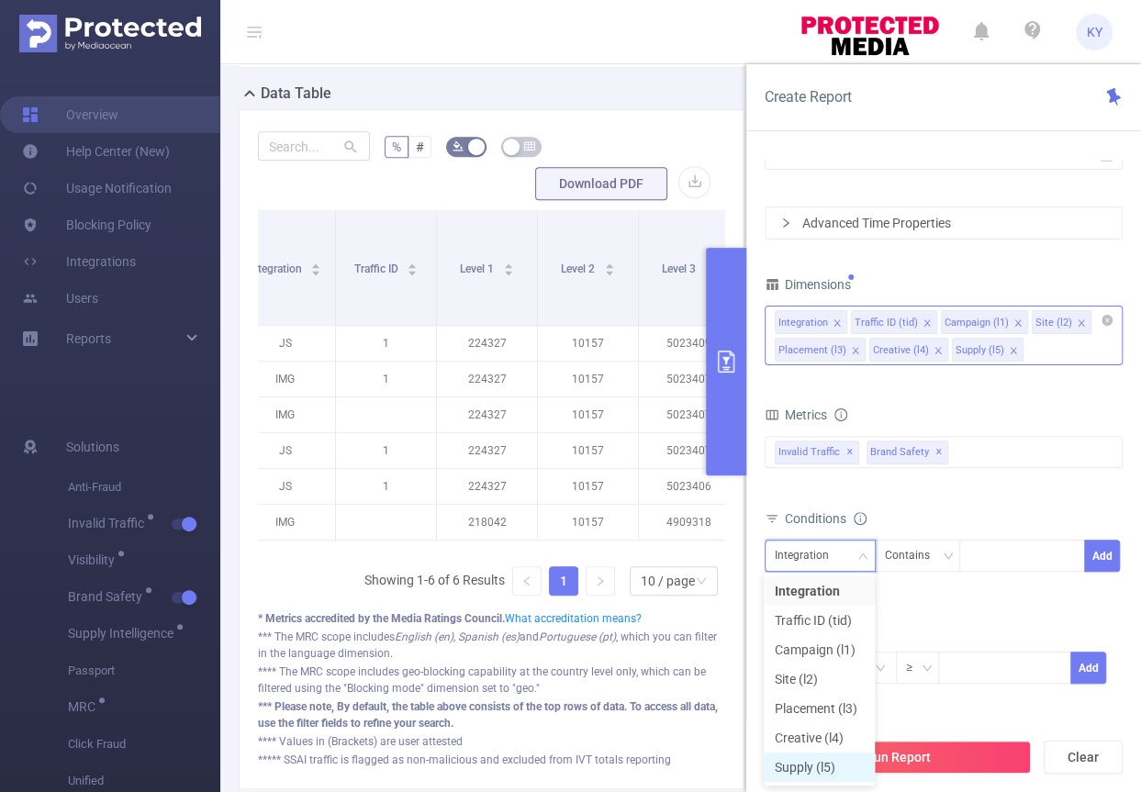
click at [820, 761] on li "Supply (l5)" at bounding box center [819, 767] width 111 height 29
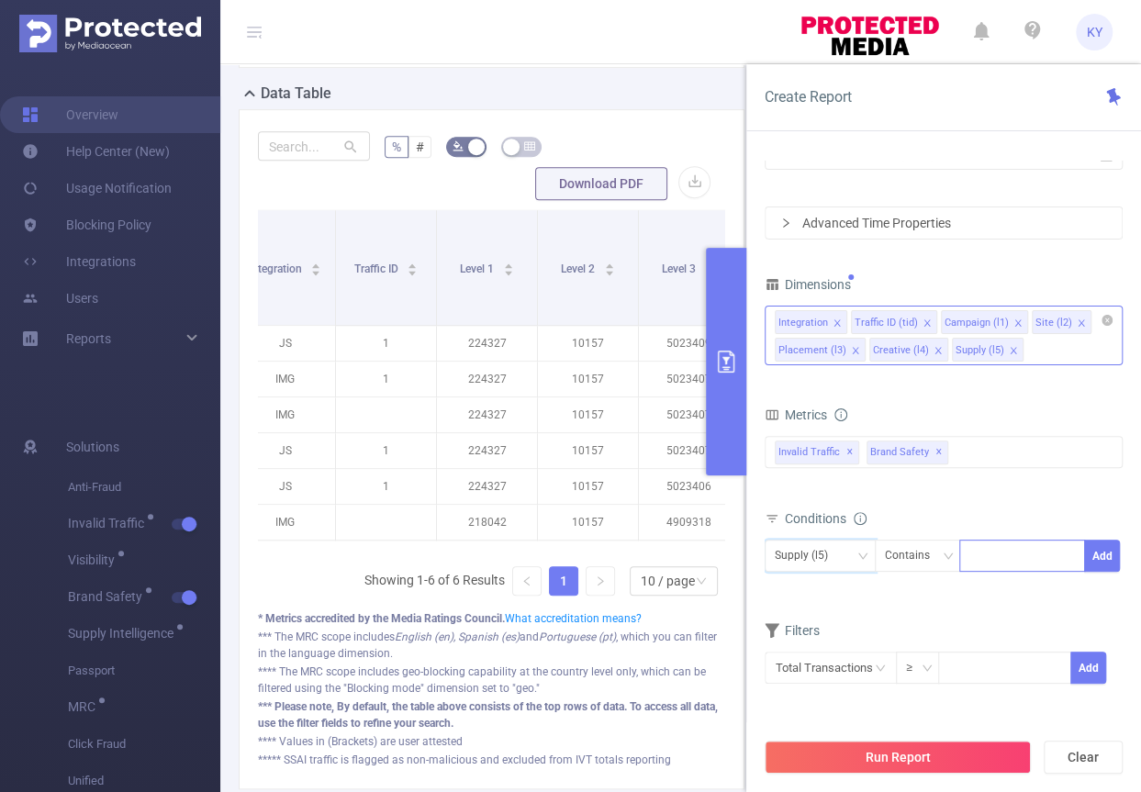
click at [982, 562] on div at bounding box center [1022, 556] width 106 height 30
type input "applovin"
click at [880, 630] on form "Dimensions Integration Traffic ID (tid) Campaign (l1) Site (l2) Placement (l3) …" at bounding box center [944, 505] width 358 height 467
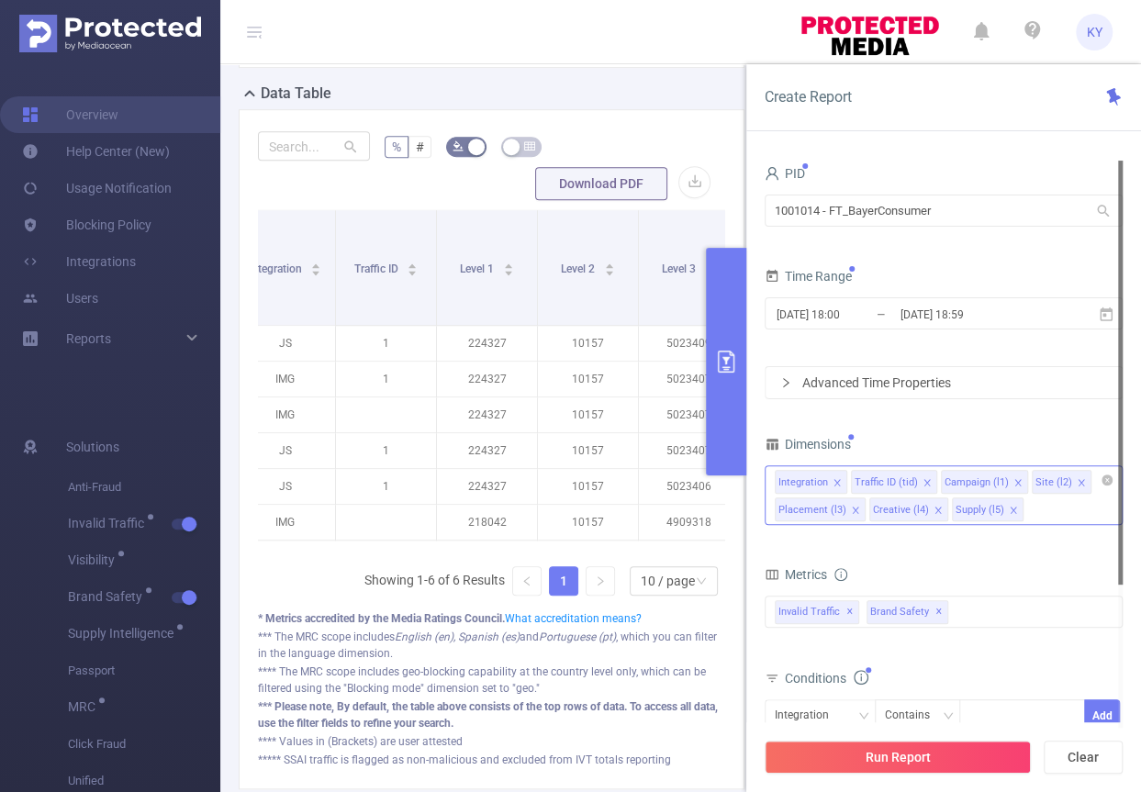
click at [966, 334] on div "2025-08-26 18:00 _ 2025-08-26 18:59" at bounding box center [944, 315] width 358 height 43
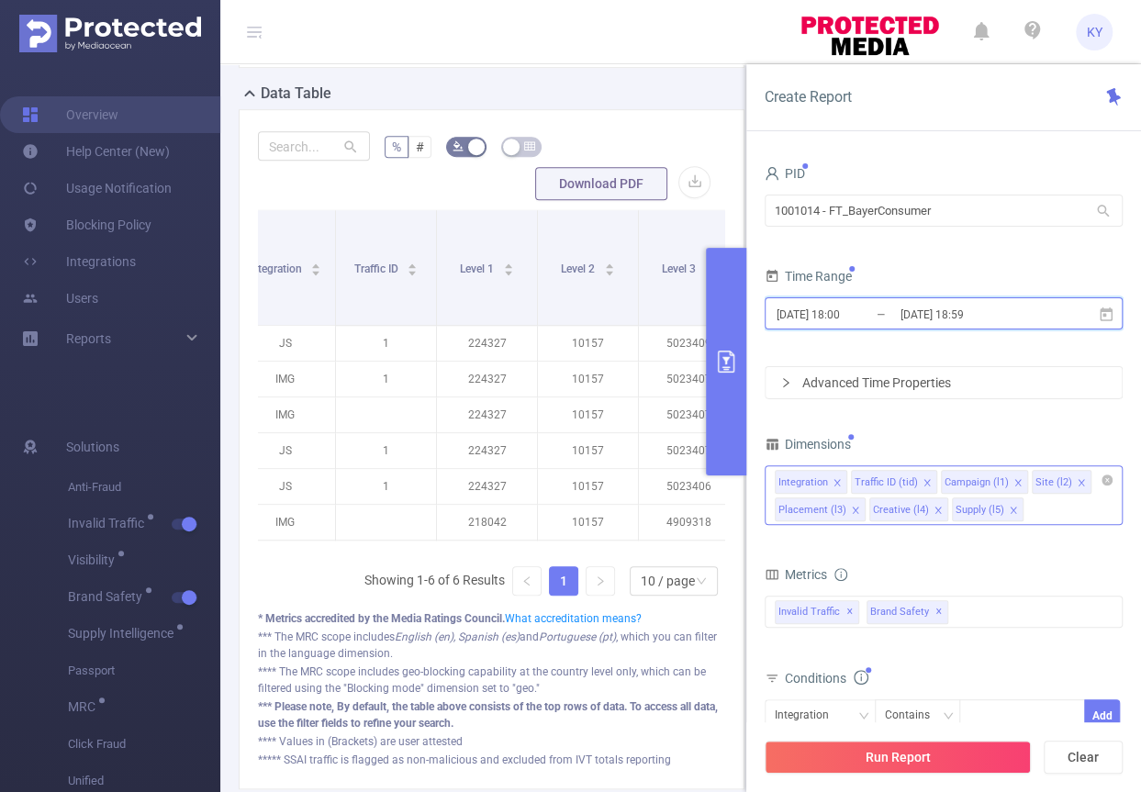
click at [966, 328] on span "2025-08-26 18:00 _ 2025-08-26 18:59" at bounding box center [944, 313] width 358 height 32
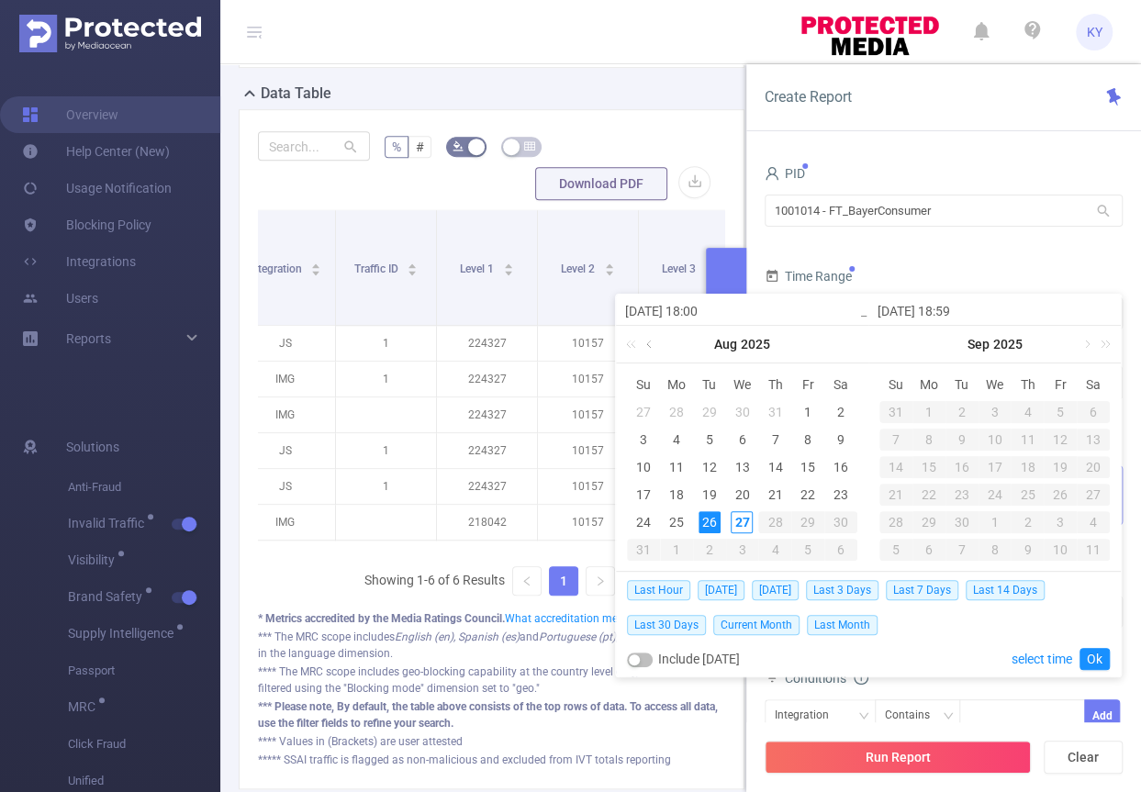
click at [657, 352] on link at bounding box center [650, 344] width 17 height 37
click at [640, 406] on div "1" at bounding box center [643, 412] width 22 height 22
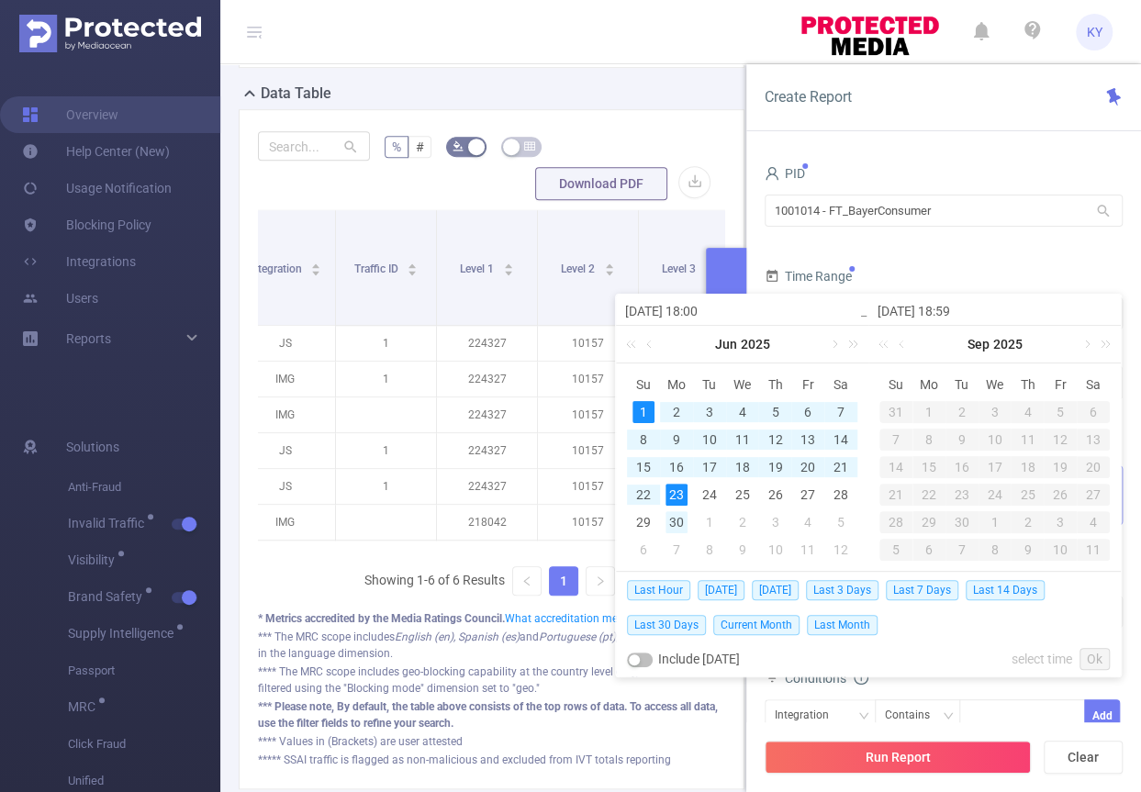
click at [678, 513] on div "30" at bounding box center [676, 522] width 22 height 22
type input "2025-06-01 18:00"
type input "2025-06-30 18:59"
type input "2025-06-01 18:00"
type input "2025-06-30 18:59"
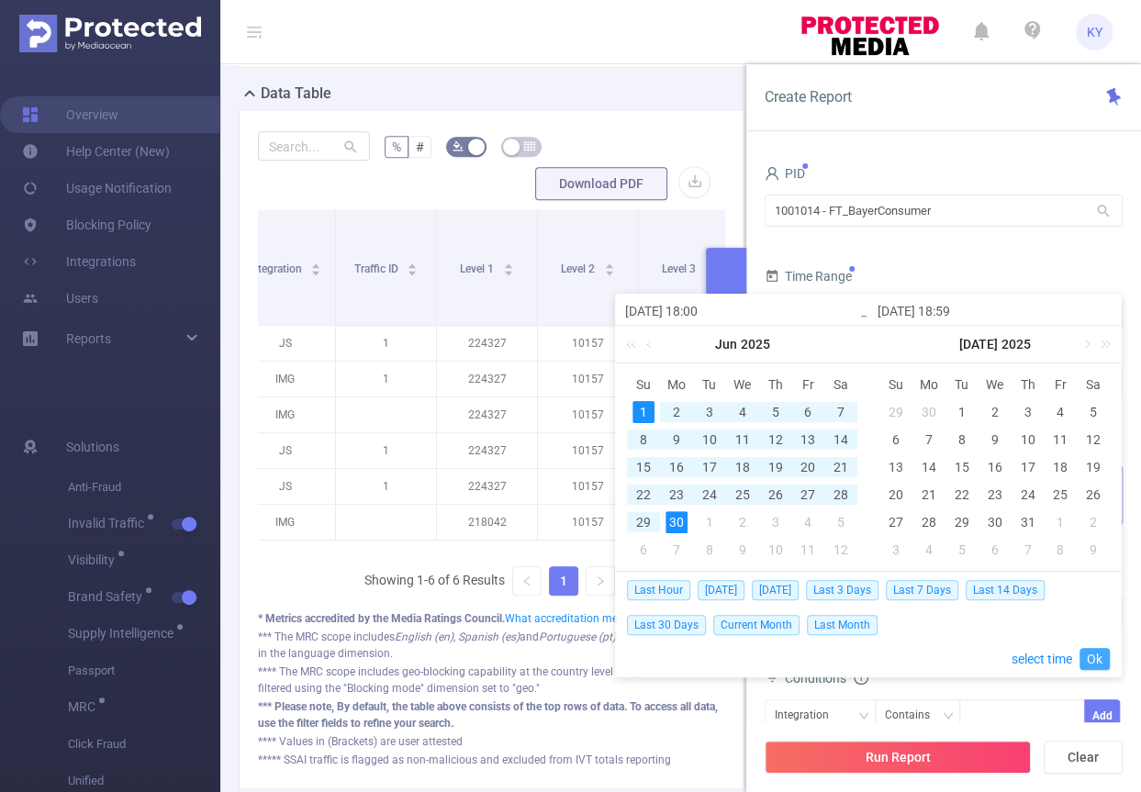
click at [1097, 655] on link "Ok" at bounding box center [1094, 659] width 30 height 22
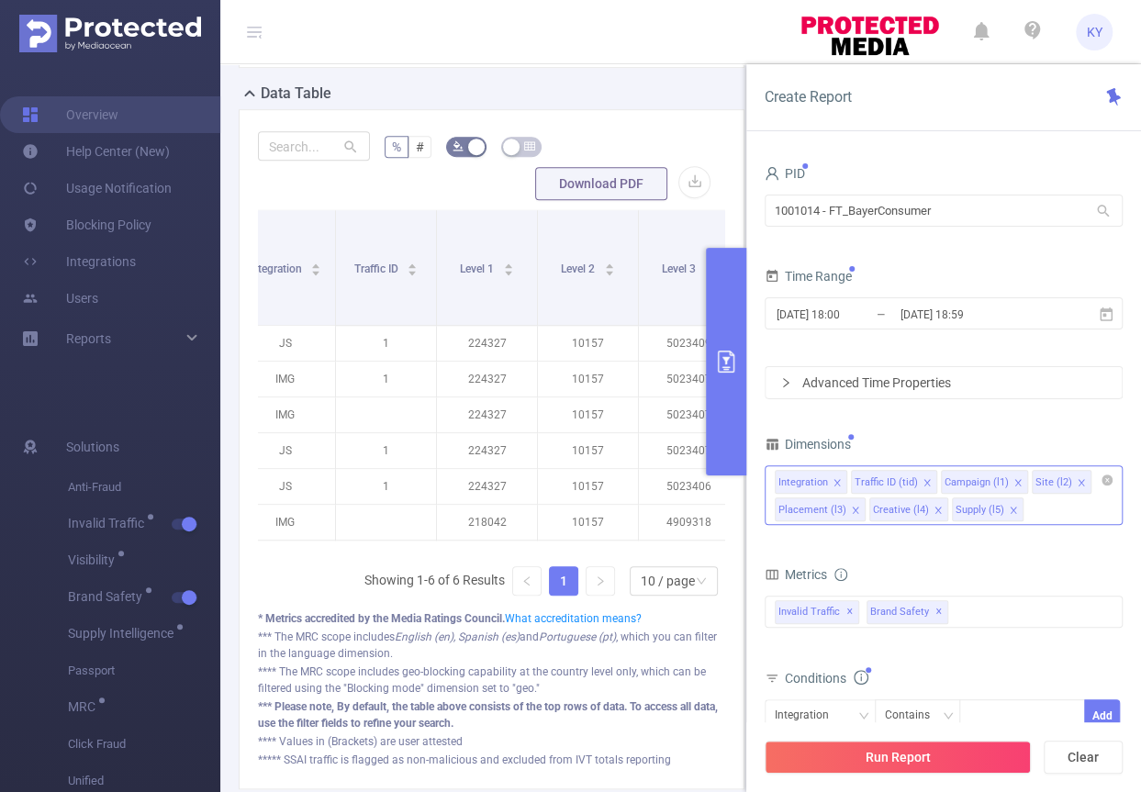
click at [927, 555] on form "Dimensions Integration Traffic ID (tid) Campaign (l1) Site (l2) Placement (l3) …" at bounding box center [944, 664] width 358 height 467
click at [933, 508] on icon "icon: close" at bounding box center [937, 510] width 9 height 9
click at [855, 508] on icon "icon: close" at bounding box center [855, 510] width 9 height 9
click at [1013, 481] on icon "icon: close" at bounding box center [1017, 482] width 9 height 9
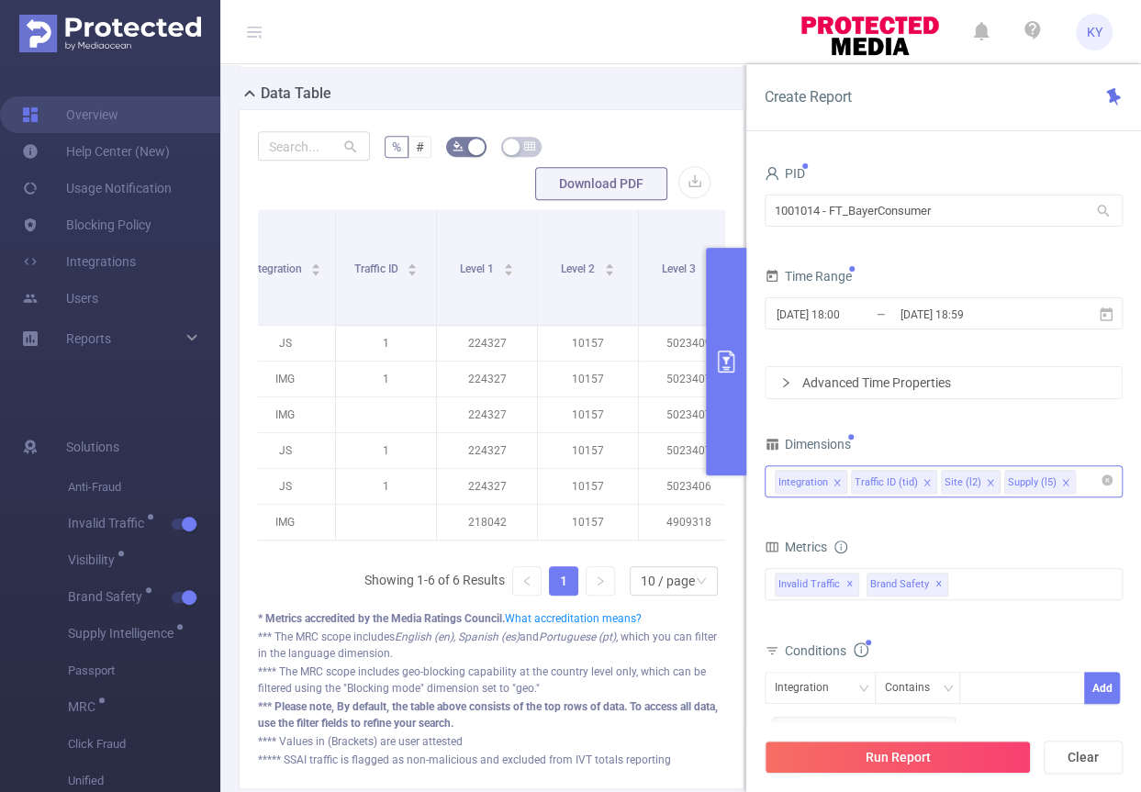
click at [922, 479] on icon "icon: close" at bounding box center [926, 482] width 9 height 9
click at [940, 753] on button "Run Report" at bounding box center [898, 757] width 266 height 33
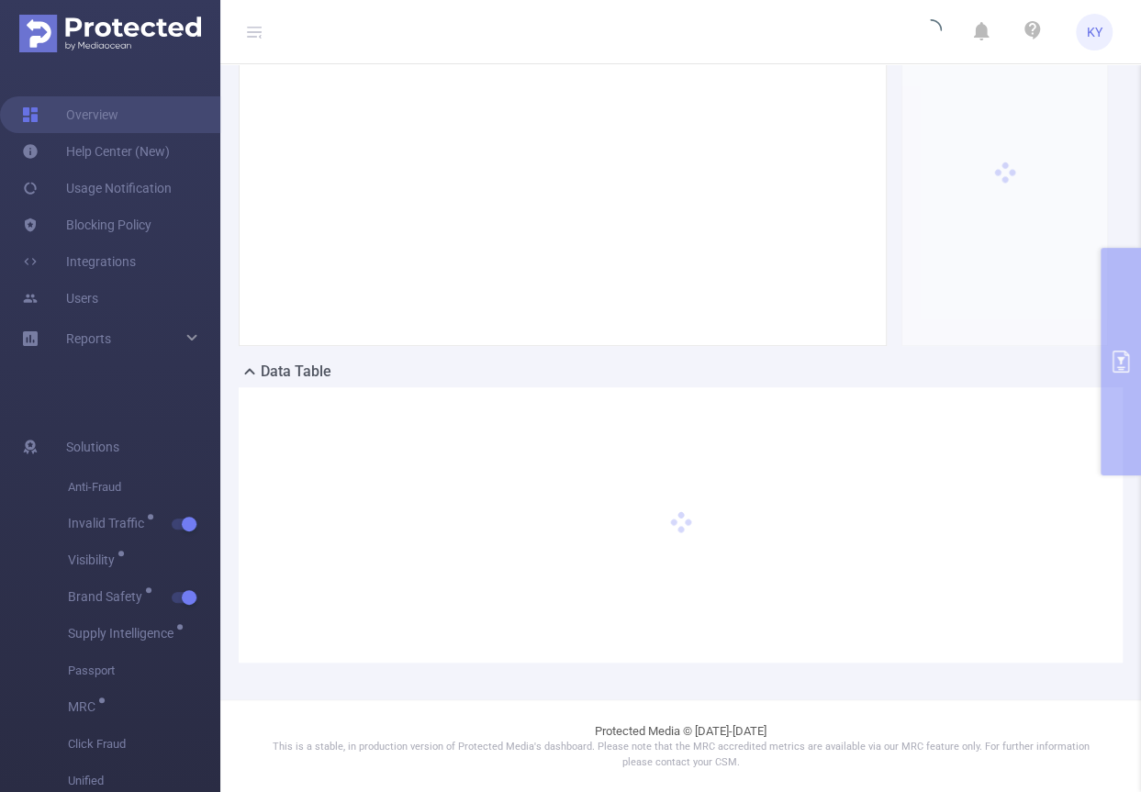
scroll to position [147, 0]
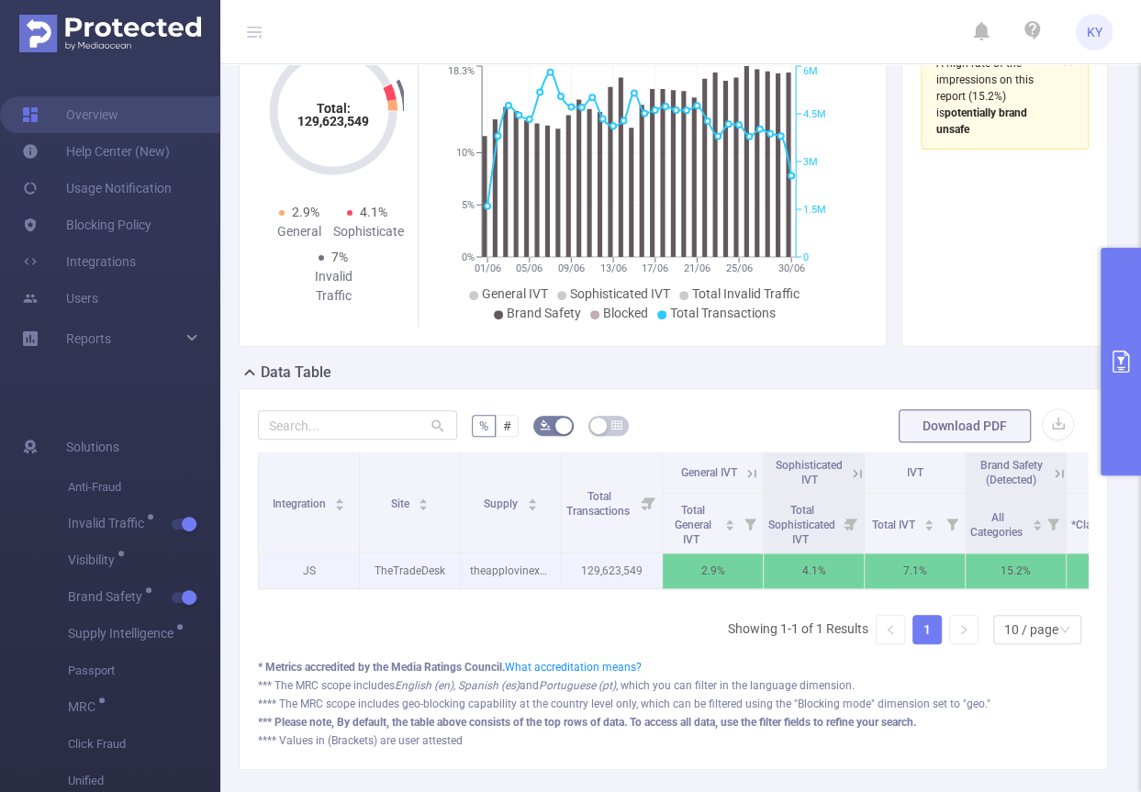
click at [583, 568] on p "129,623,549" at bounding box center [612, 570] width 100 height 35
click at [583, 575] on p "129,623,549" at bounding box center [612, 570] width 100 height 35
